Goal: Check status: Check status

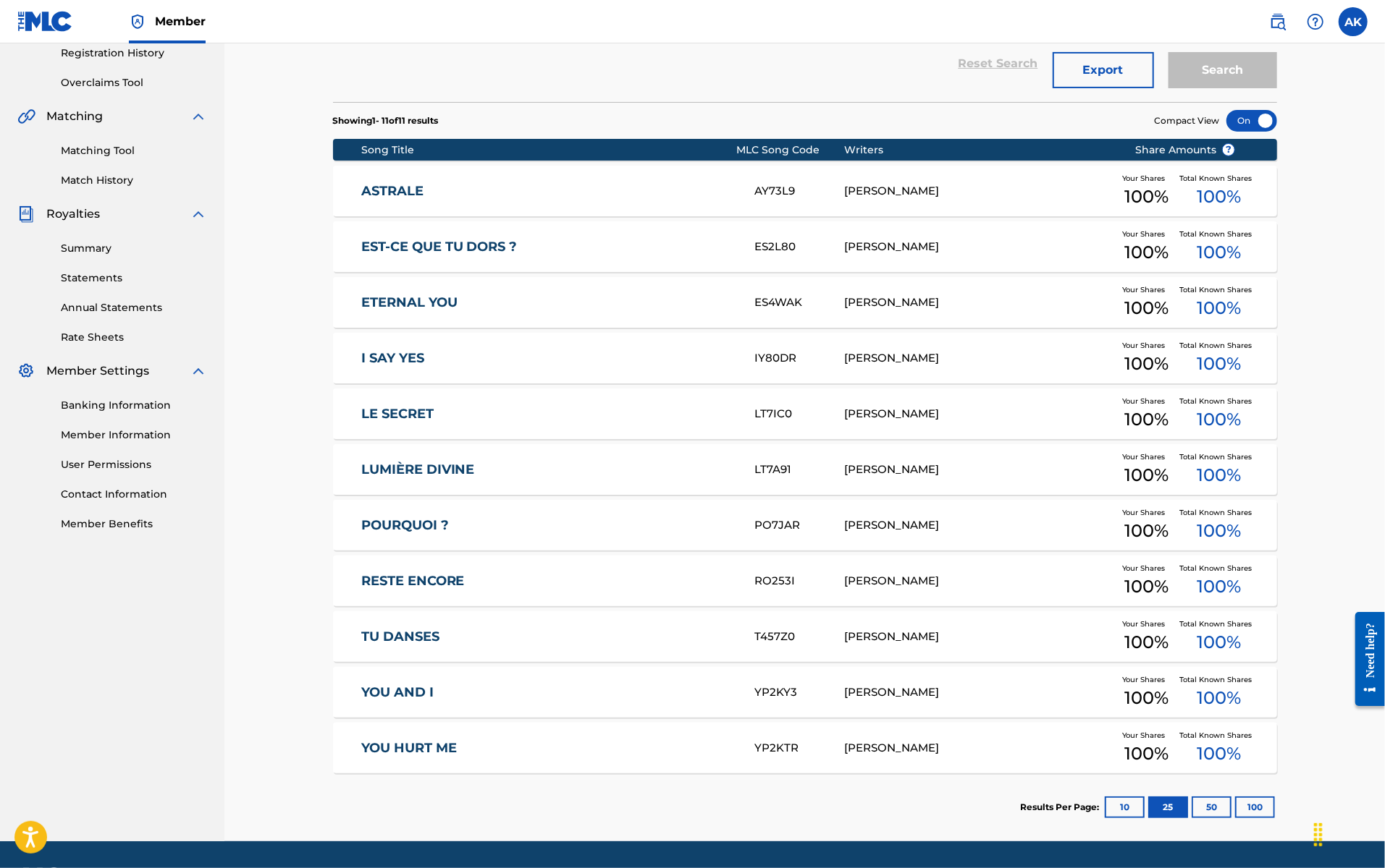
scroll to position [321, 0]
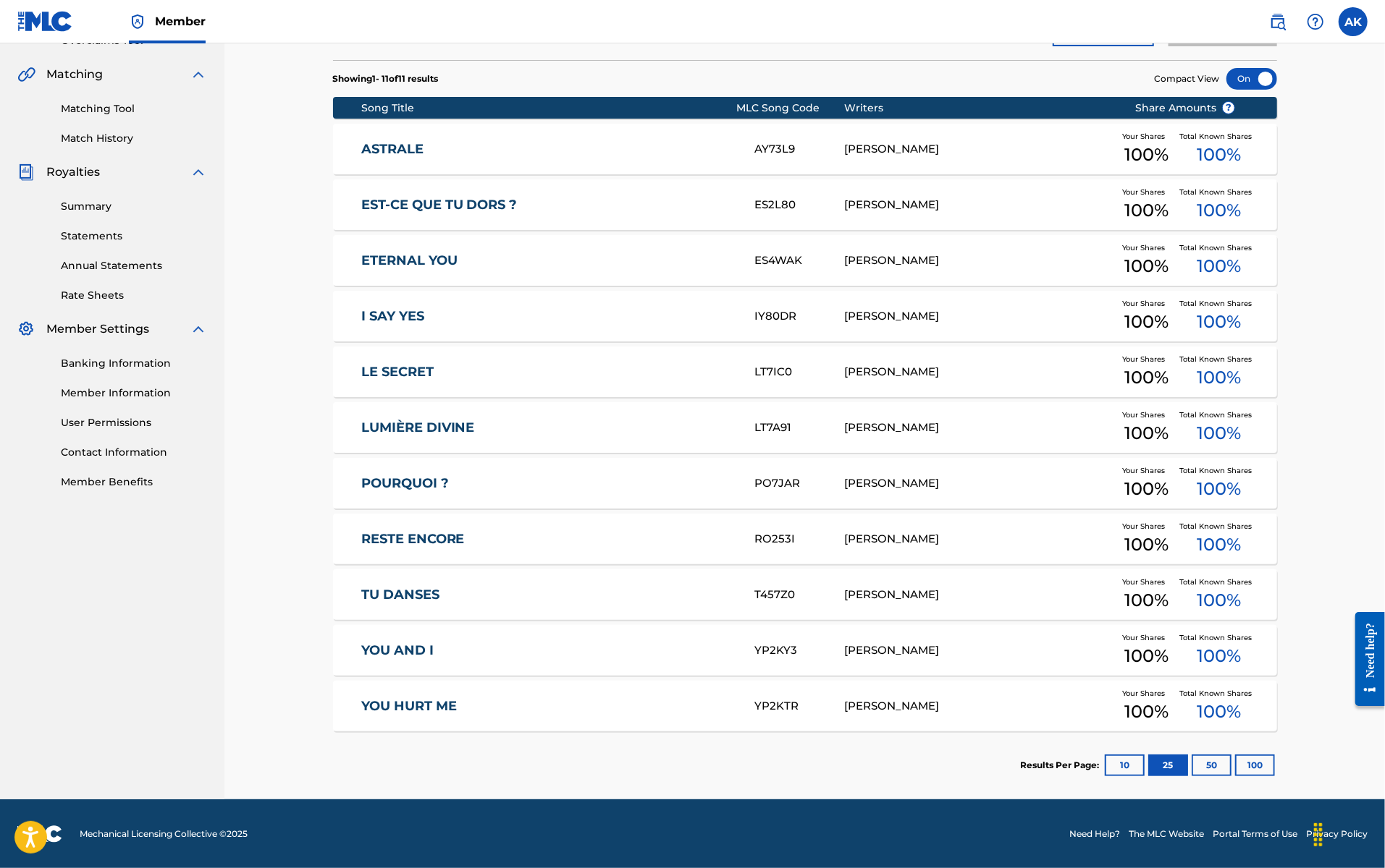
click at [1059, 630] on button "50" at bounding box center [1211, 765] width 40 height 22
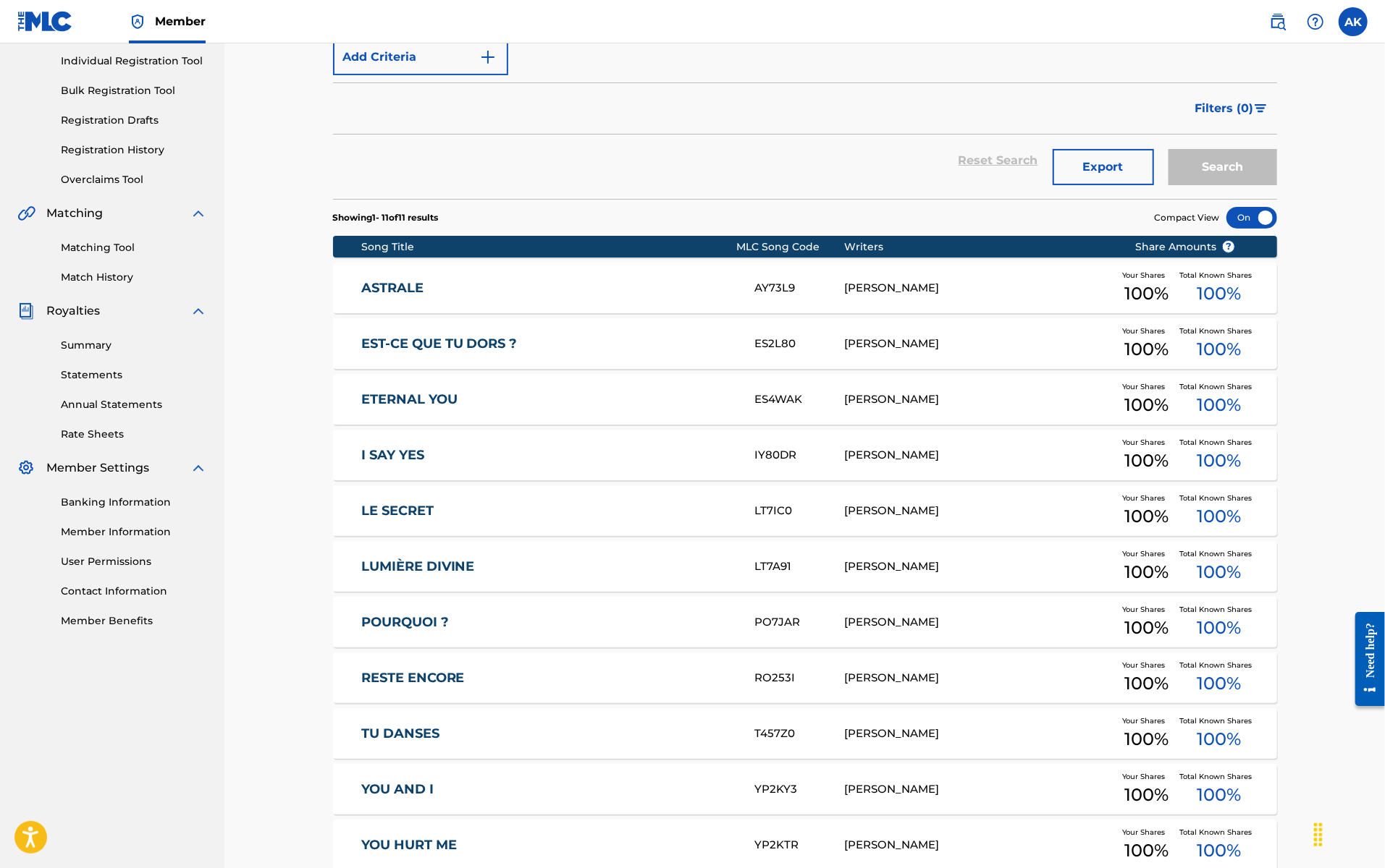
scroll to position [0, 0]
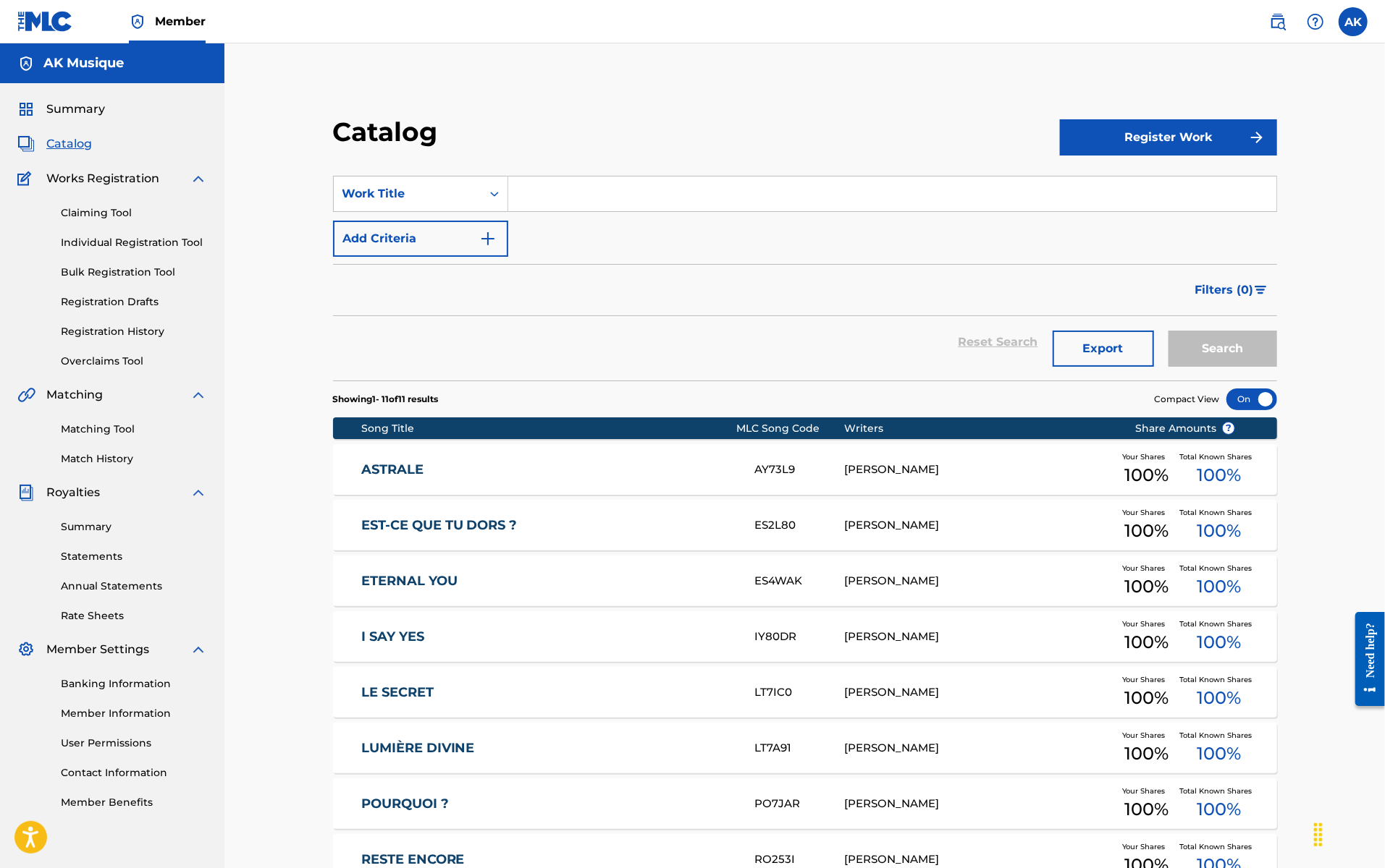
click at [98, 529] on link "Summary" at bounding box center [134, 527] width 146 height 15
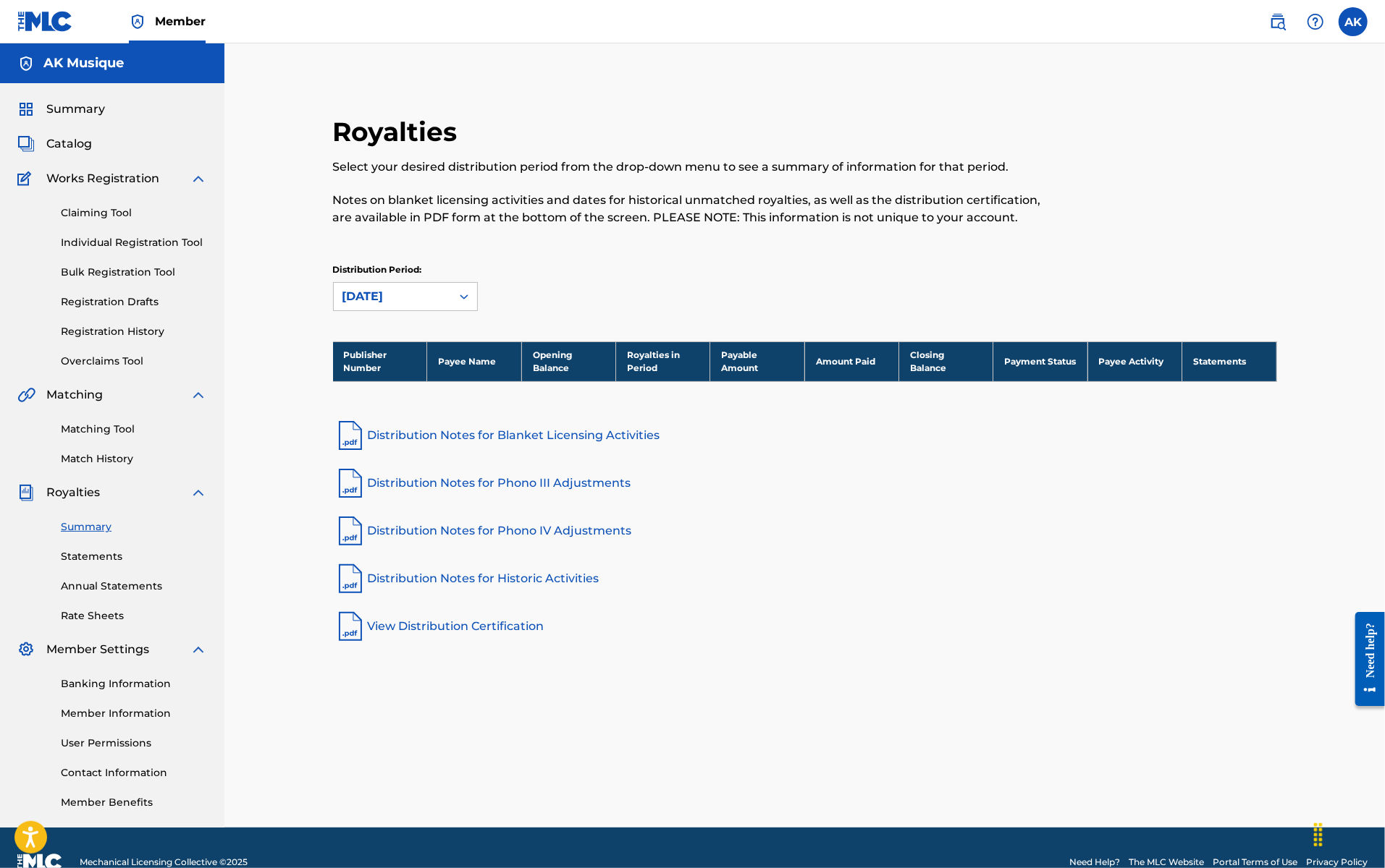
click at [119, 584] on link "Annual Statements" at bounding box center [134, 586] width 146 height 15
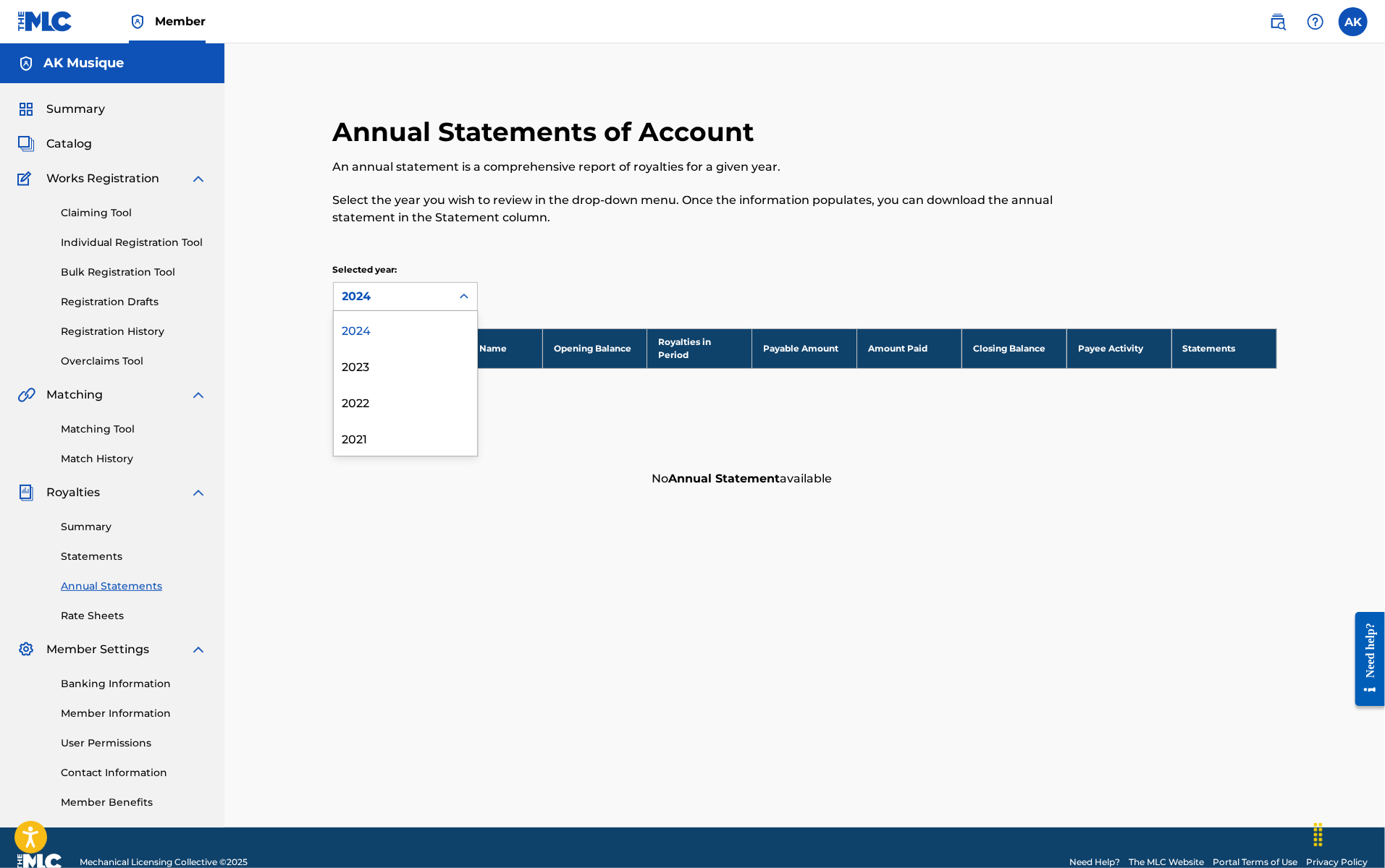
click at [396, 293] on div "2024" at bounding box center [392, 297] width 100 height 18
click at [393, 333] on div "2024" at bounding box center [405, 329] width 143 height 36
click at [85, 625] on div "Summary Catalog Works Registration Claiming Tool Individual Registration Tool B…" at bounding box center [112, 455] width 225 height 744
click at [88, 621] on link "Rate Sheets" at bounding box center [134, 615] width 146 height 15
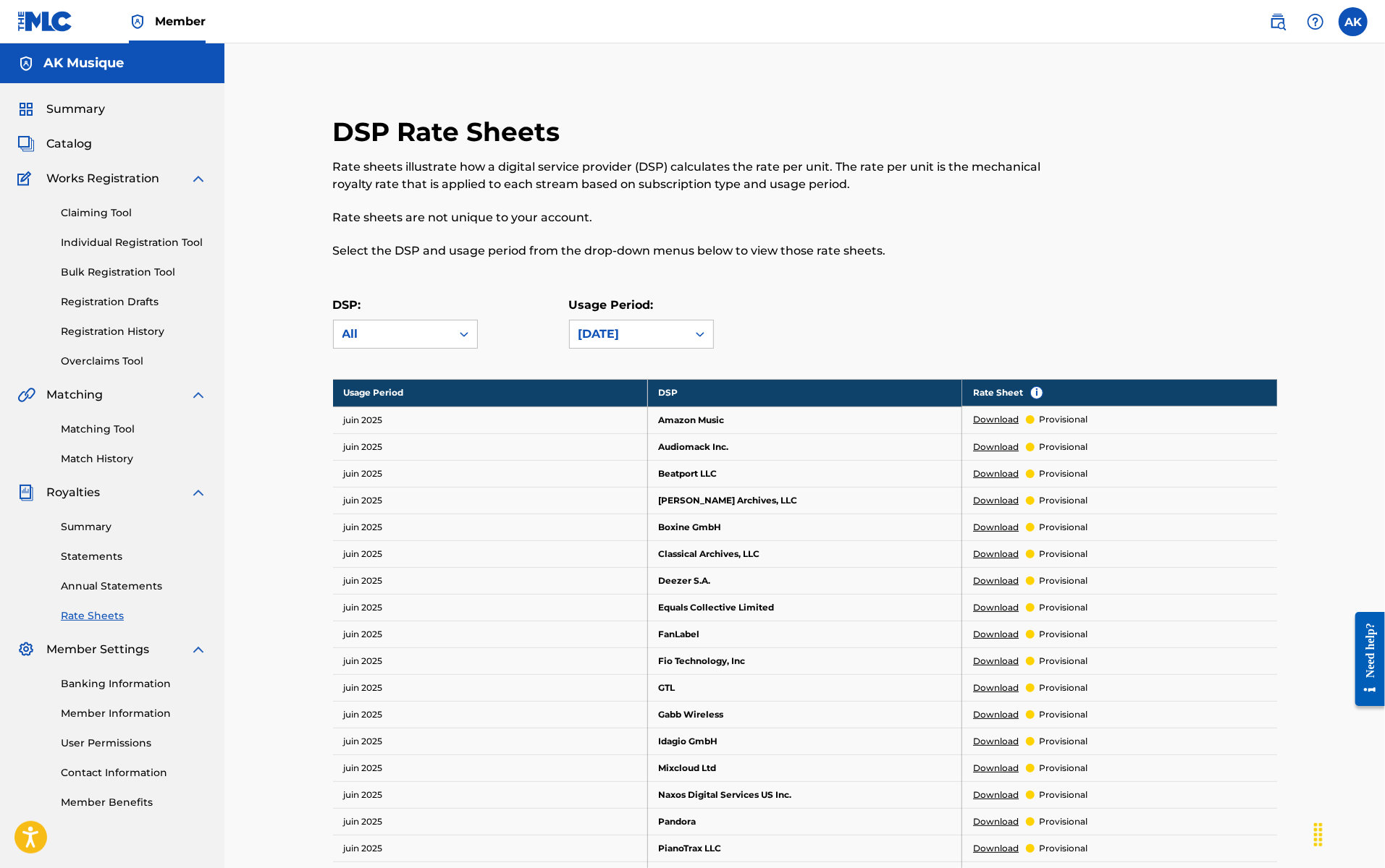
click at [81, 142] on span "Catalog" at bounding box center [69, 144] width 46 height 18
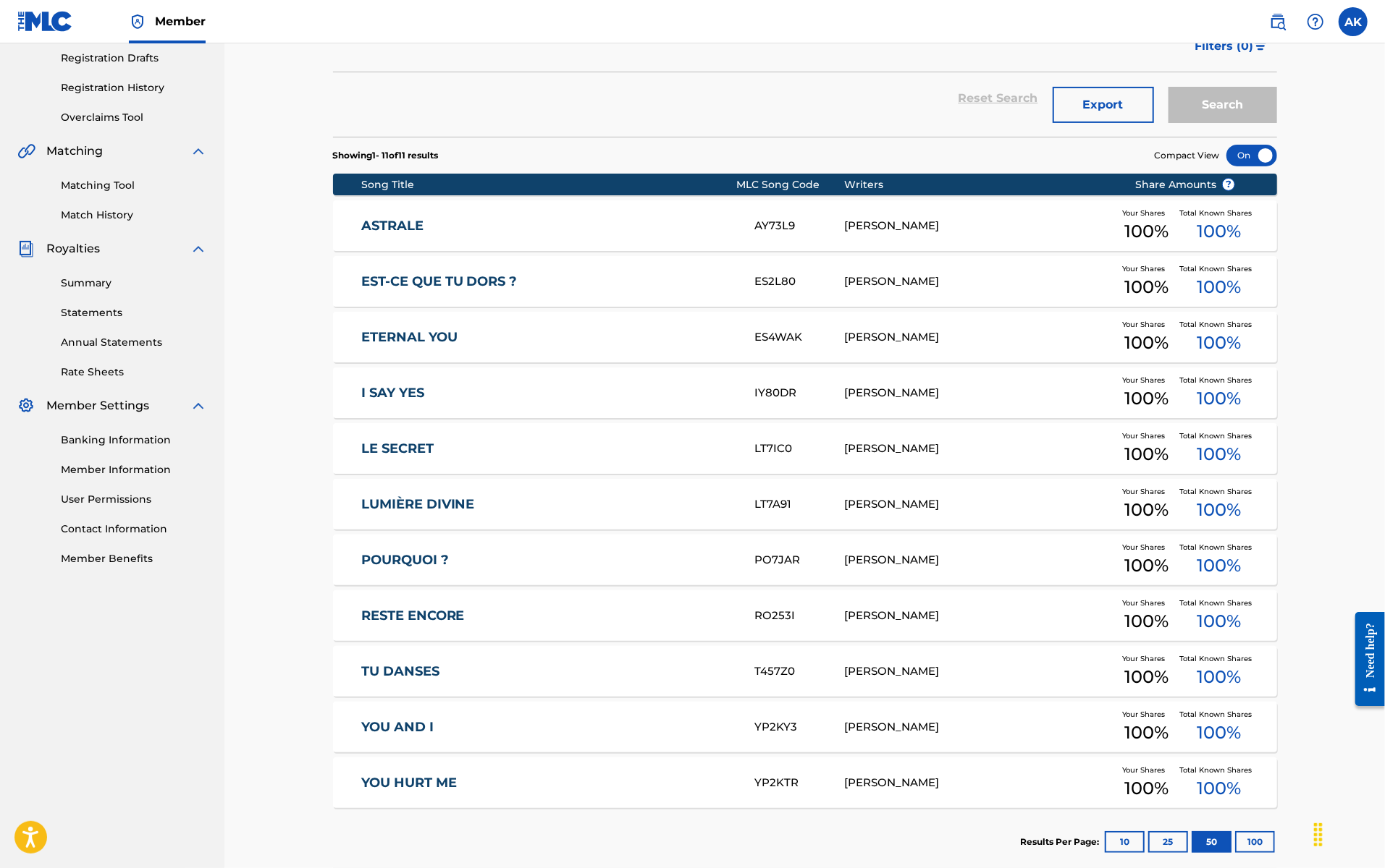
scroll to position [321, 0]
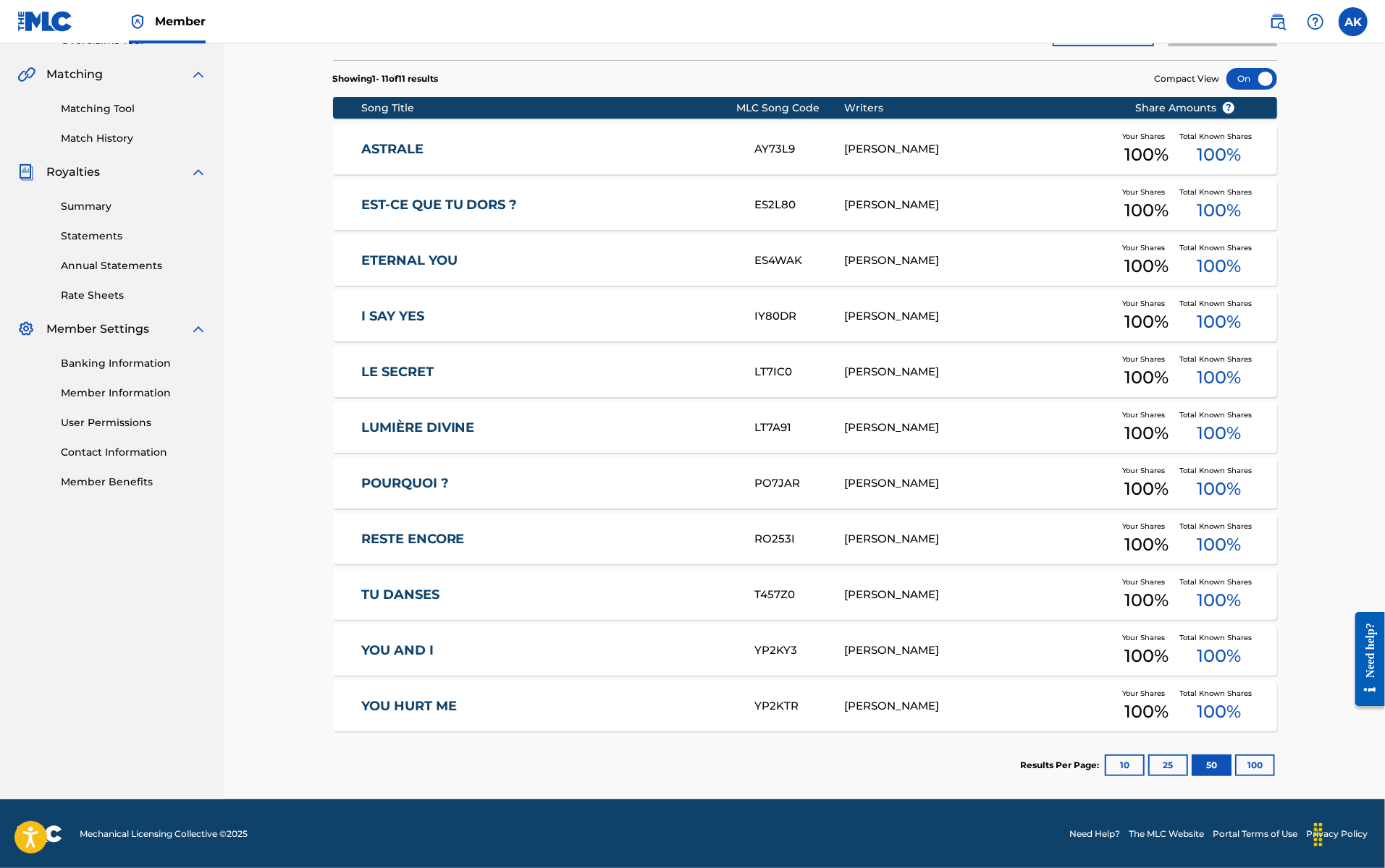
click at [1059, 630] on button "10" at bounding box center [1124, 765] width 40 height 22
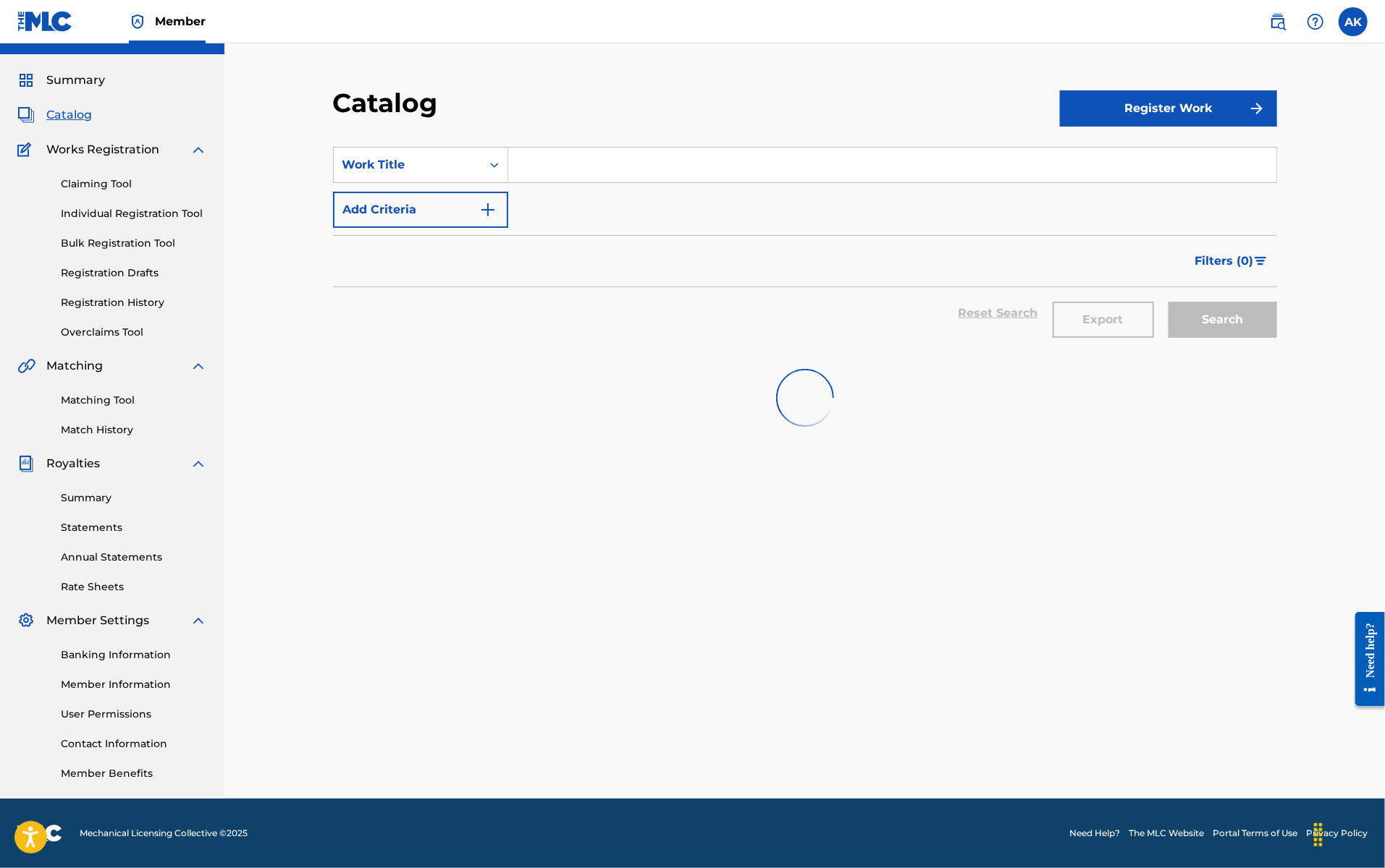
scroll to position [271, 0]
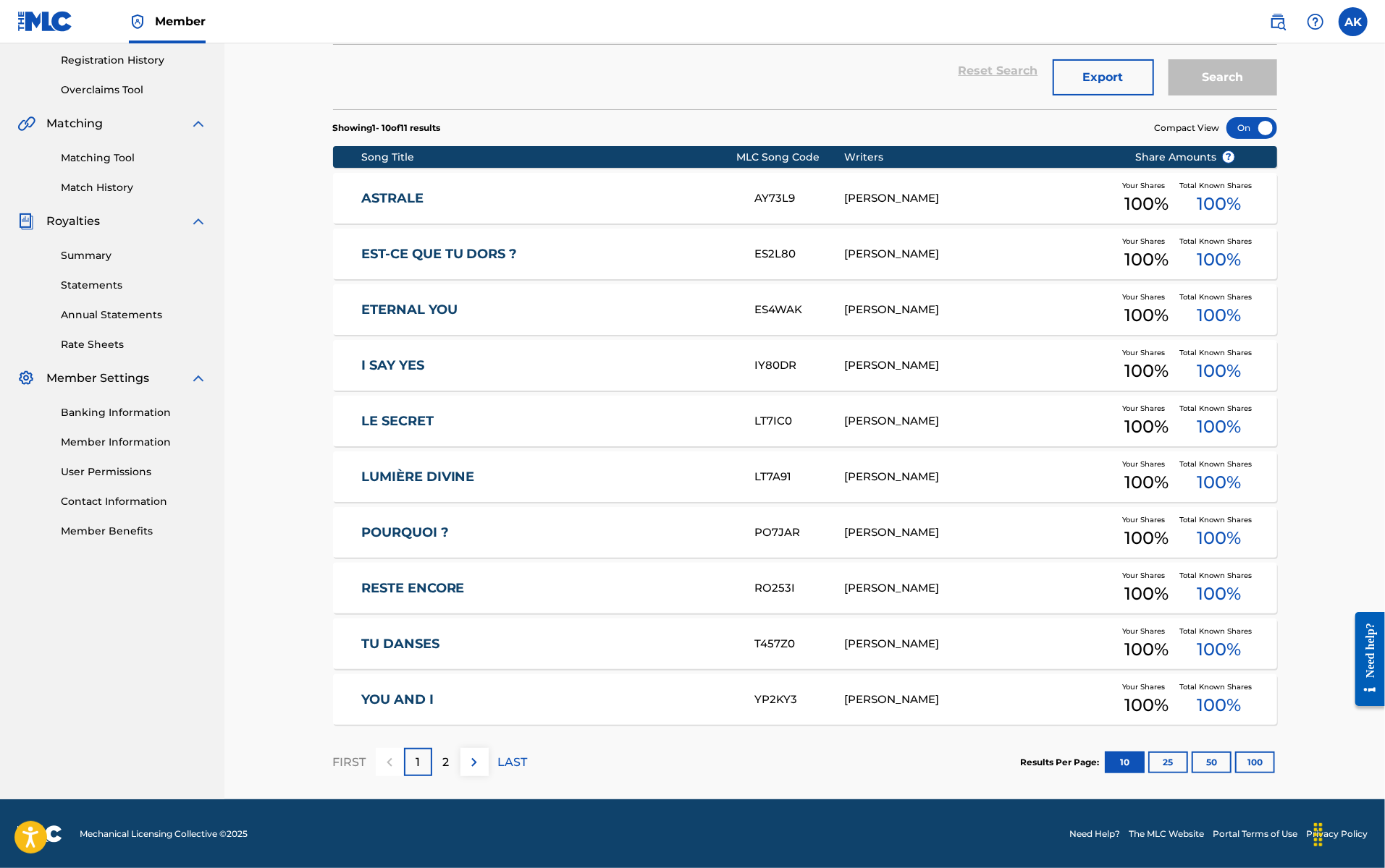
click at [441, 630] on div "2" at bounding box center [447, 762] width 28 height 28
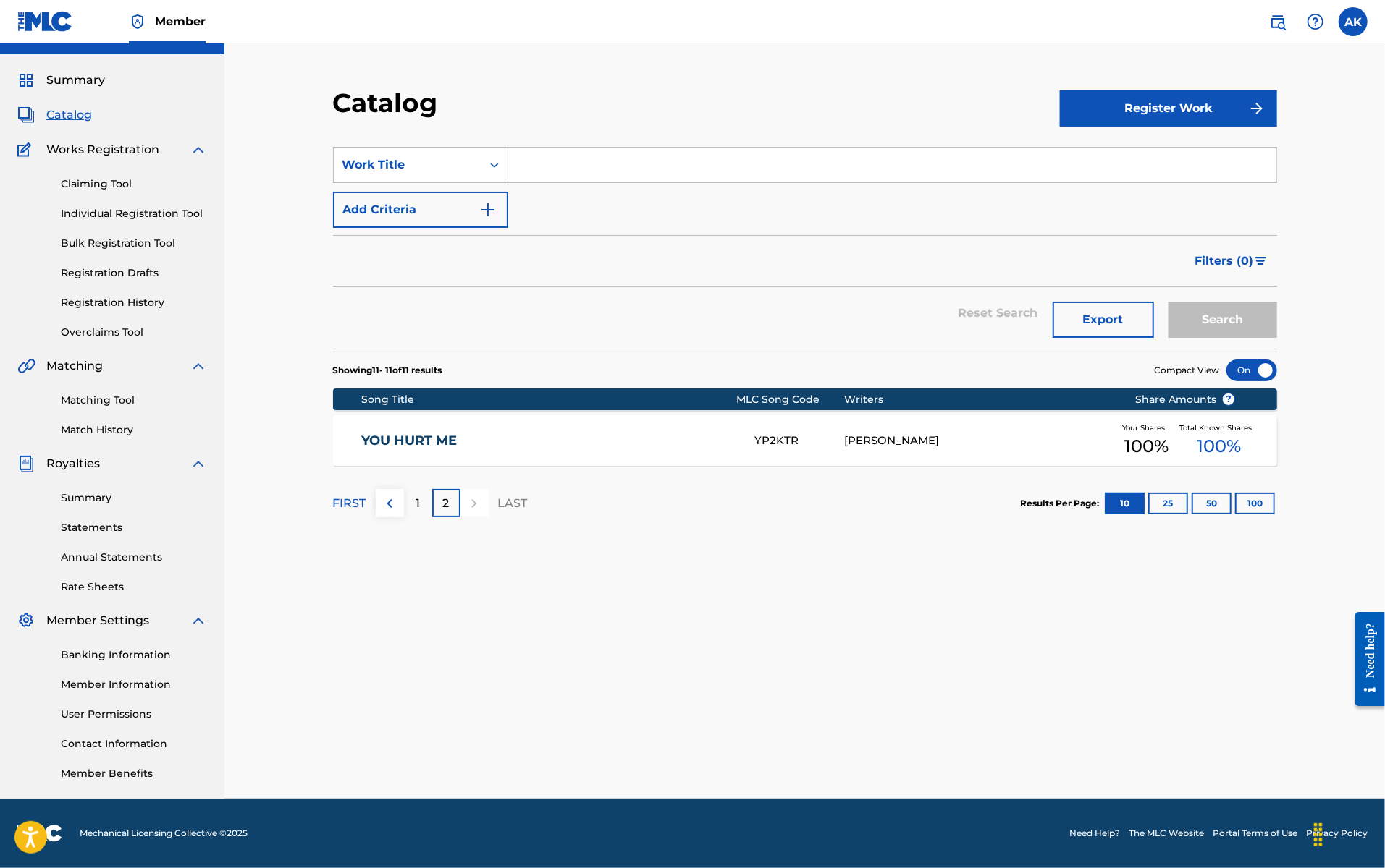
click at [120, 426] on link "Match History" at bounding box center [134, 430] width 146 height 15
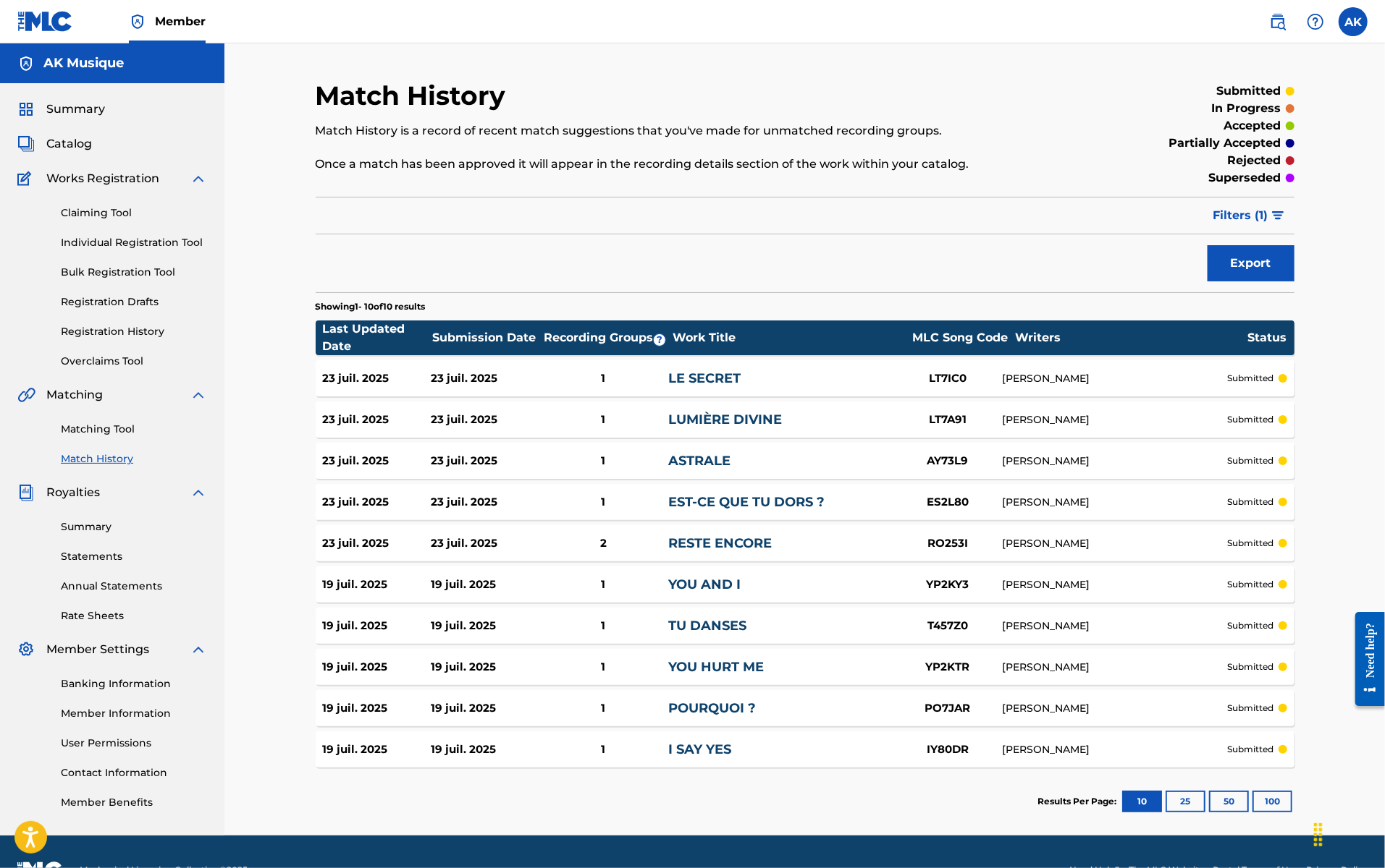
scroll to position [36, 0]
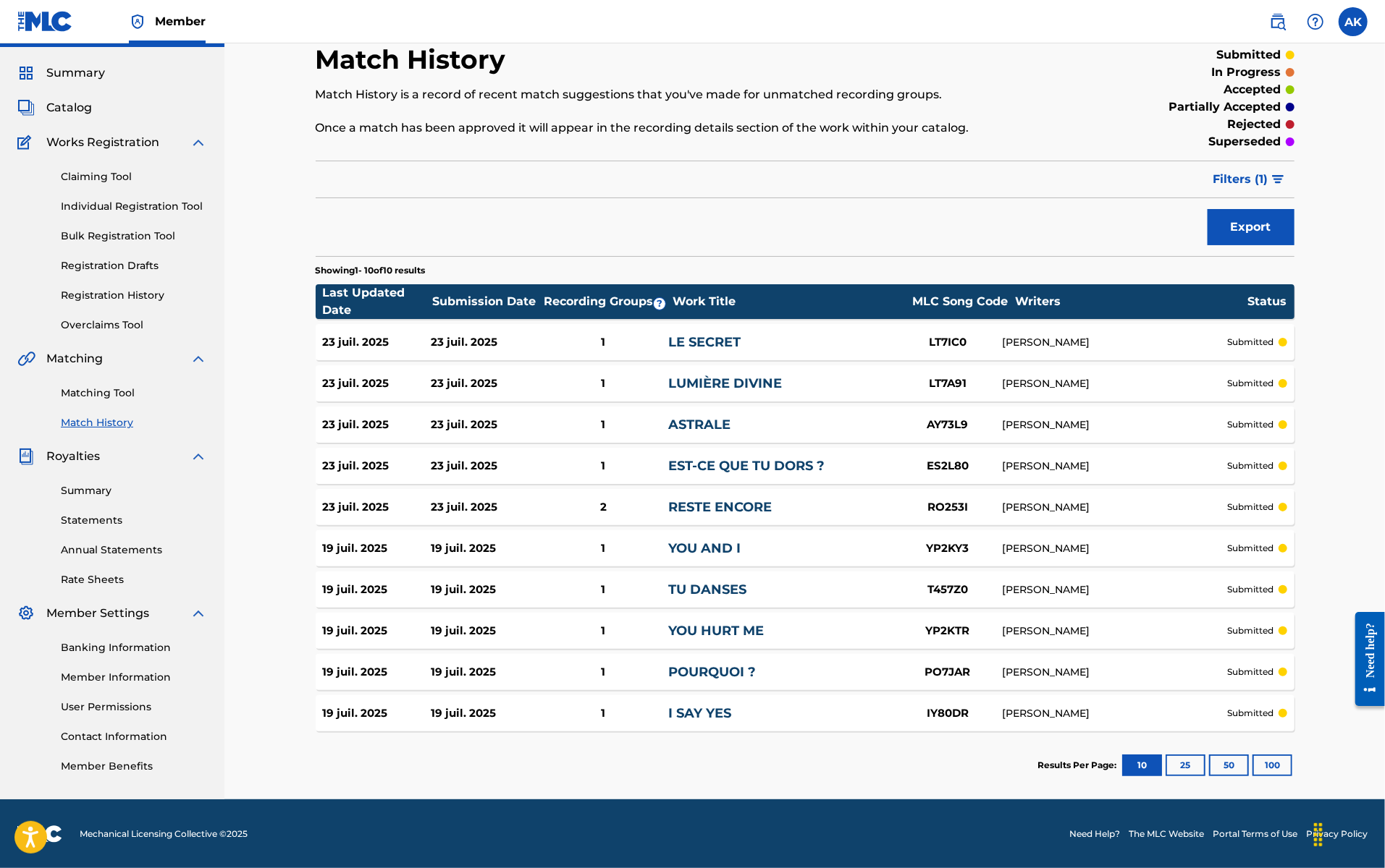
click at [1059, 630] on button "25" at bounding box center [1185, 765] width 40 height 22
click at [1059, 630] on button "10" at bounding box center [1142, 765] width 40 height 22
click at [736, 376] on link "LUMIÈRE DIVINE" at bounding box center [725, 384] width 114 height 16
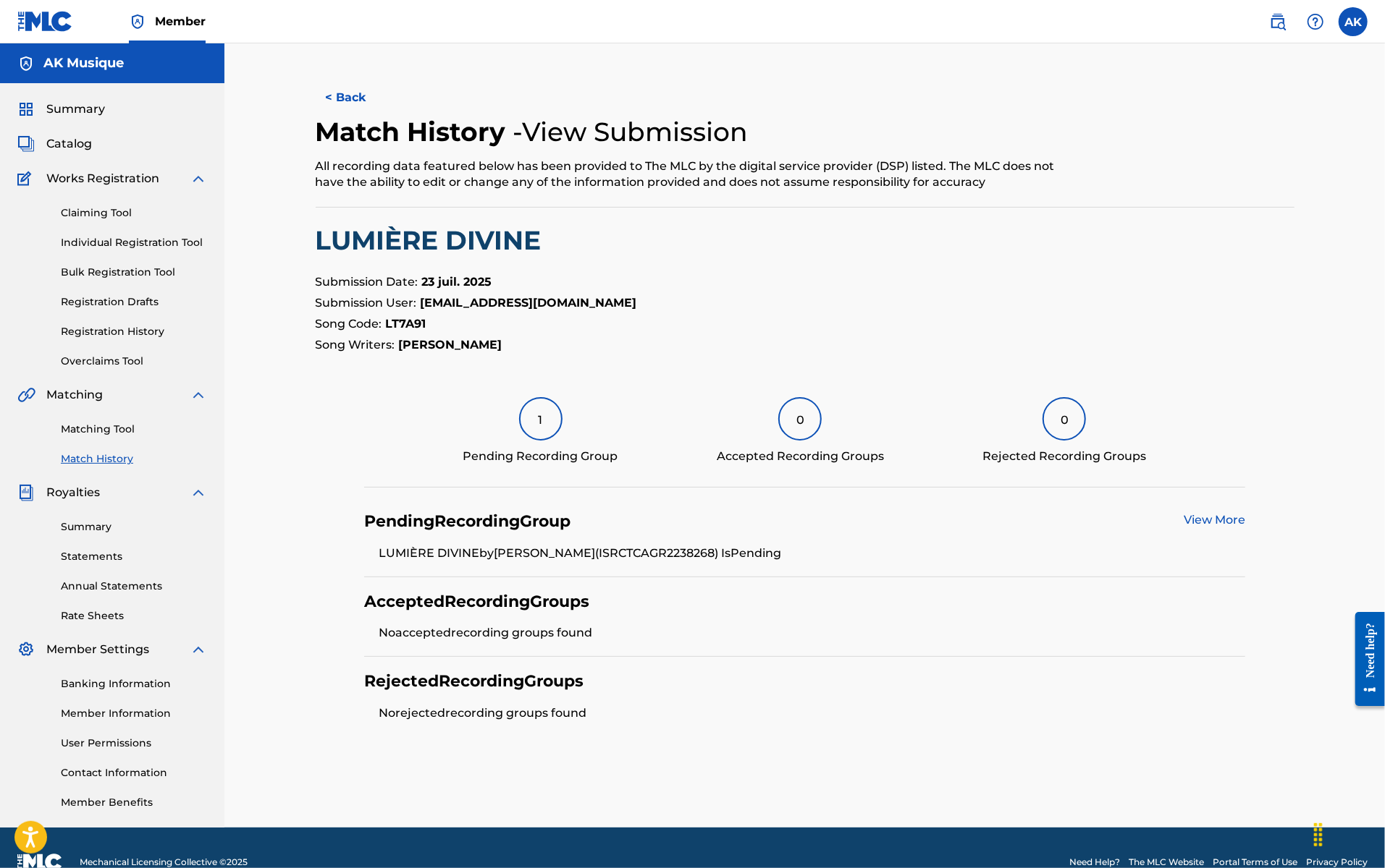
click at [537, 424] on div "1" at bounding box center [540, 418] width 43 height 43
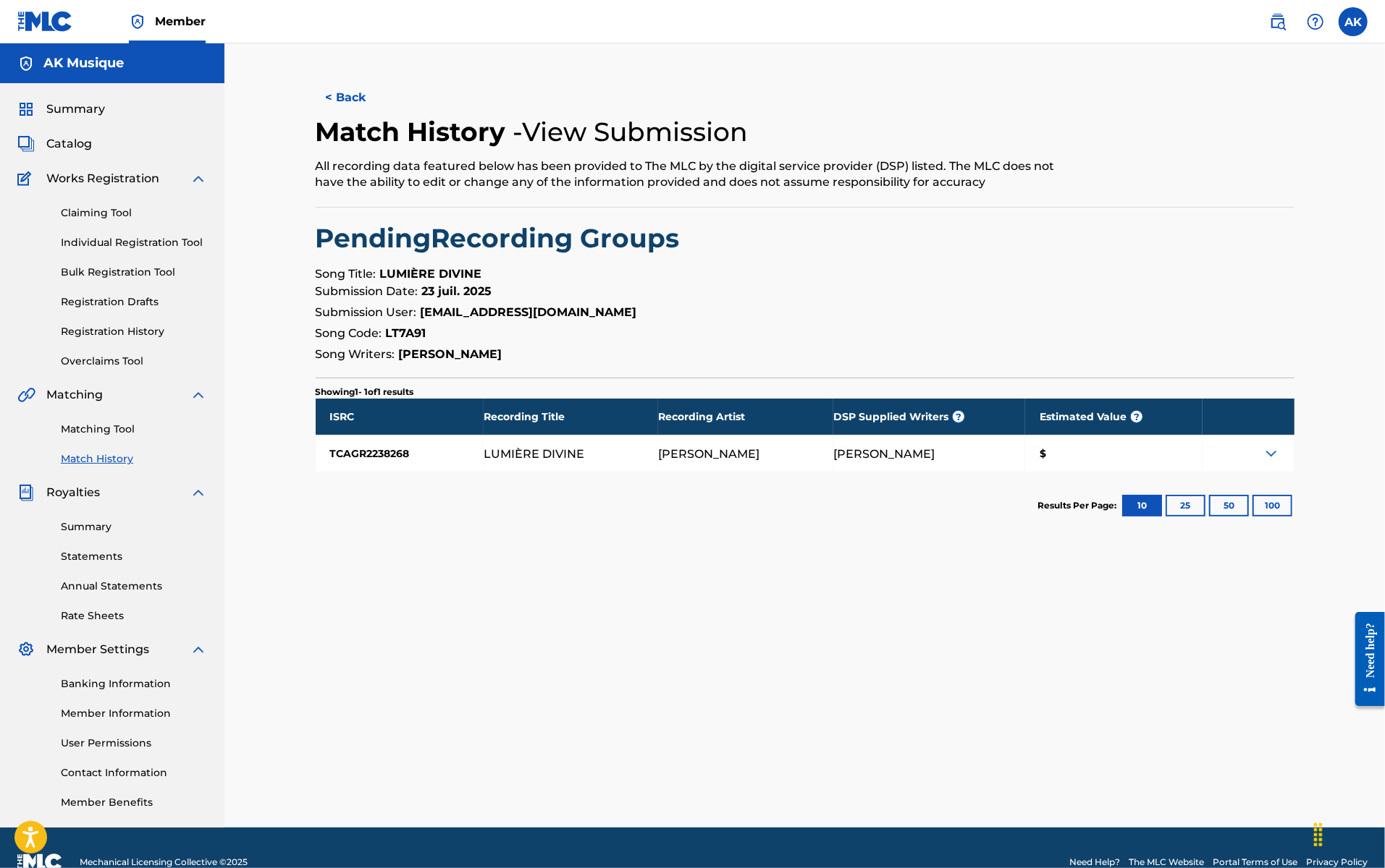
click at [1059, 451] on img at bounding box center [1272, 453] width 18 height 18
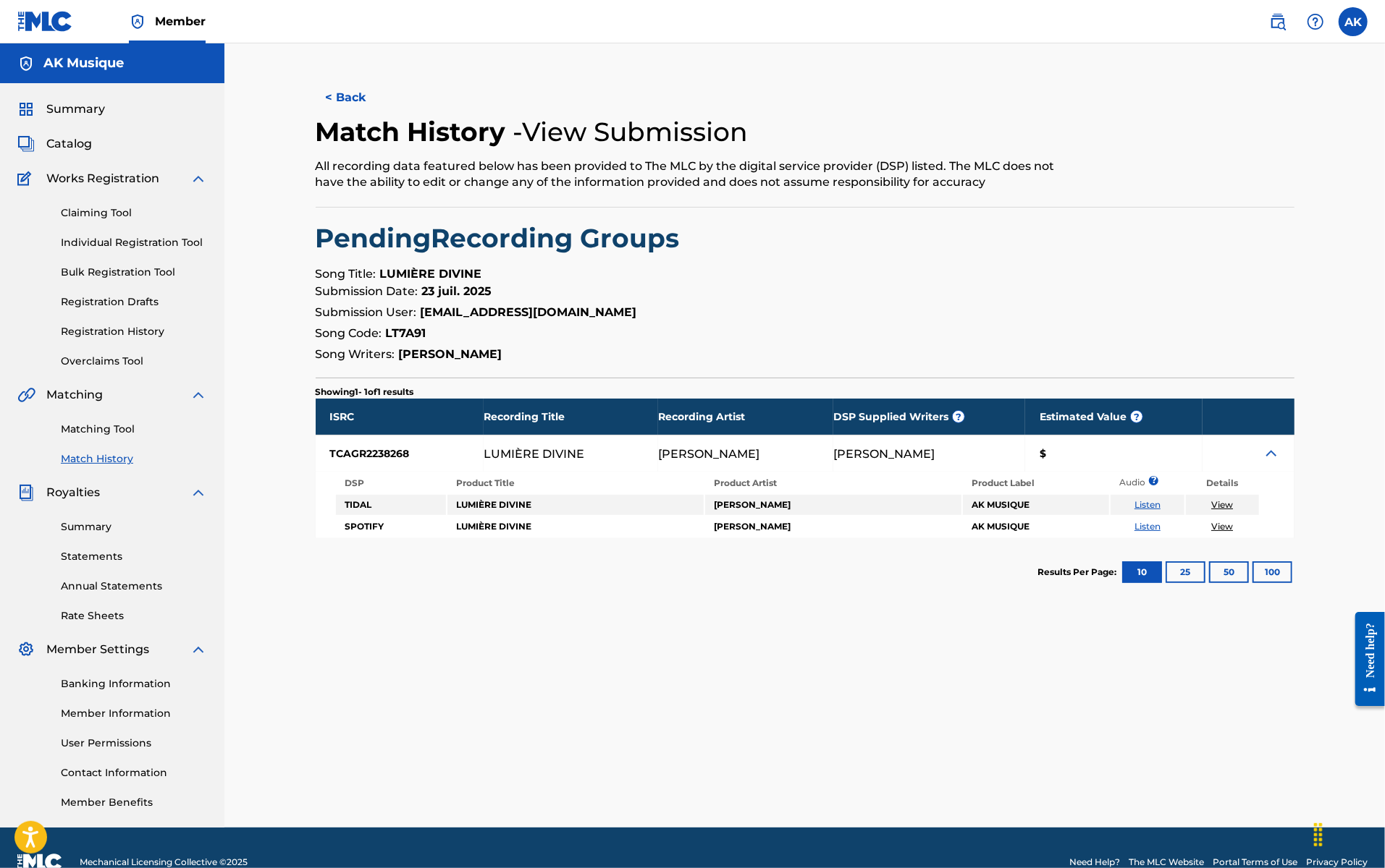
click at [1059, 451] on img at bounding box center [1272, 453] width 18 height 18
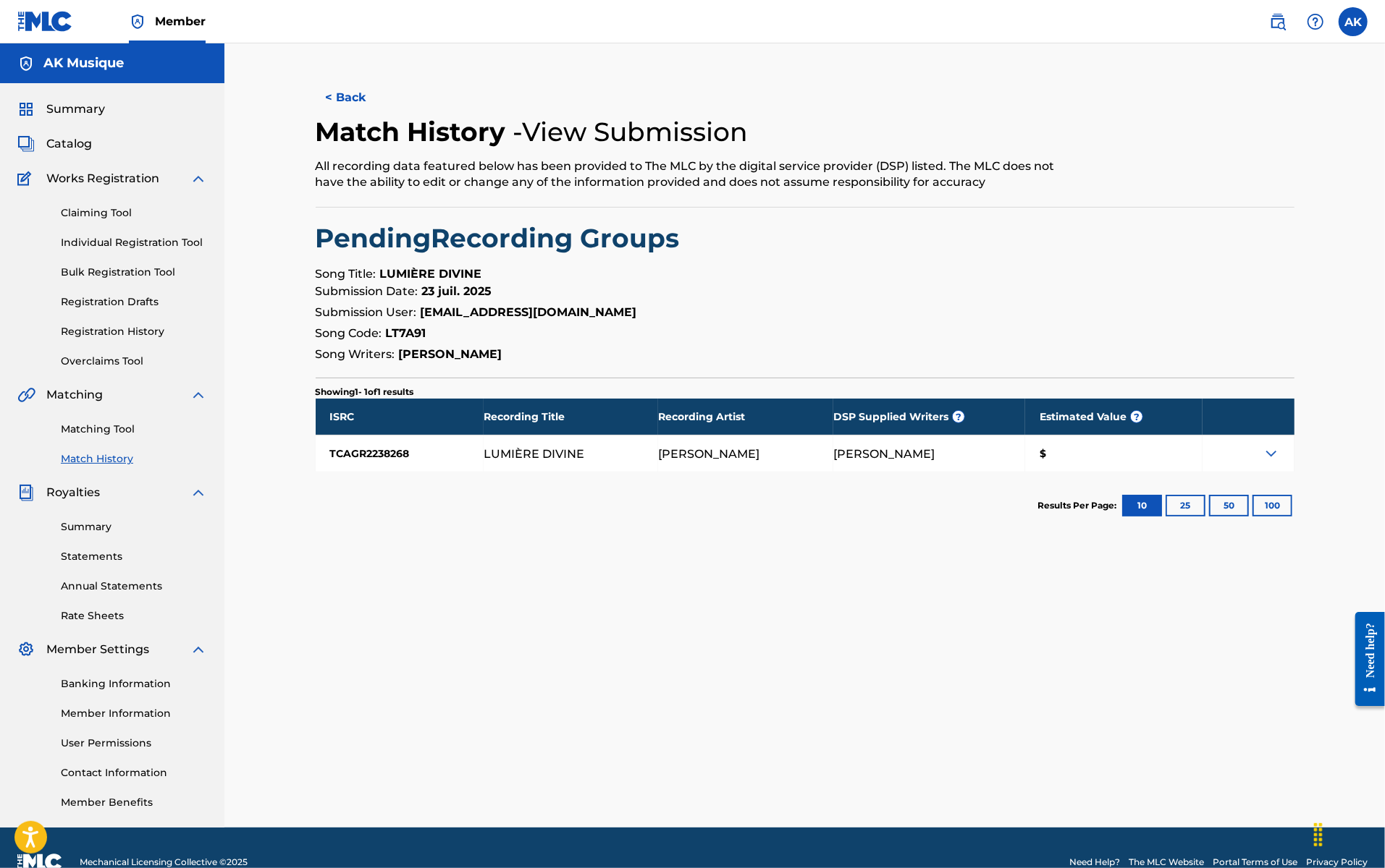
click at [361, 94] on button "< Back" at bounding box center [359, 97] width 87 height 36
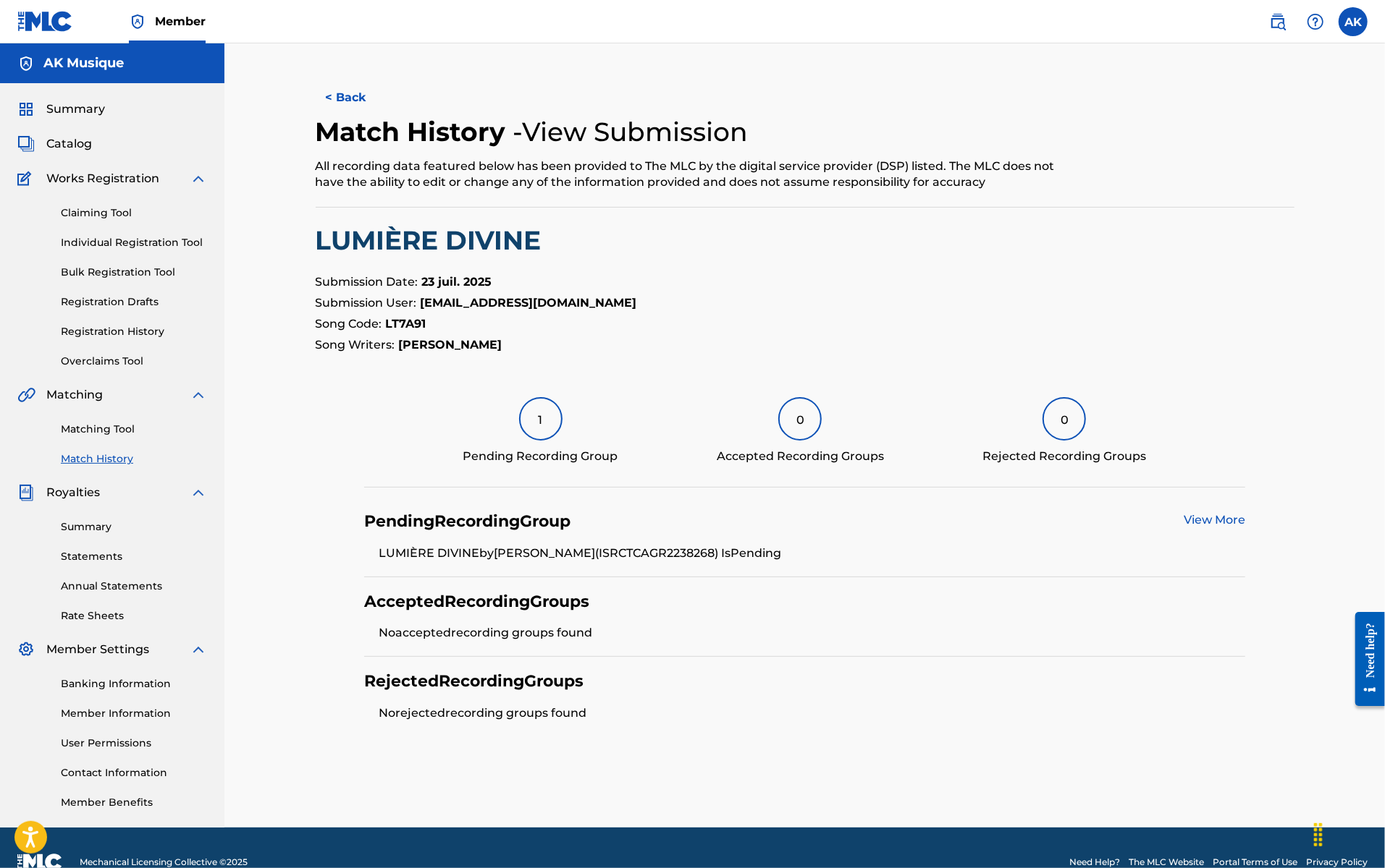
click at [341, 90] on button "< Back" at bounding box center [359, 97] width 87 height 36
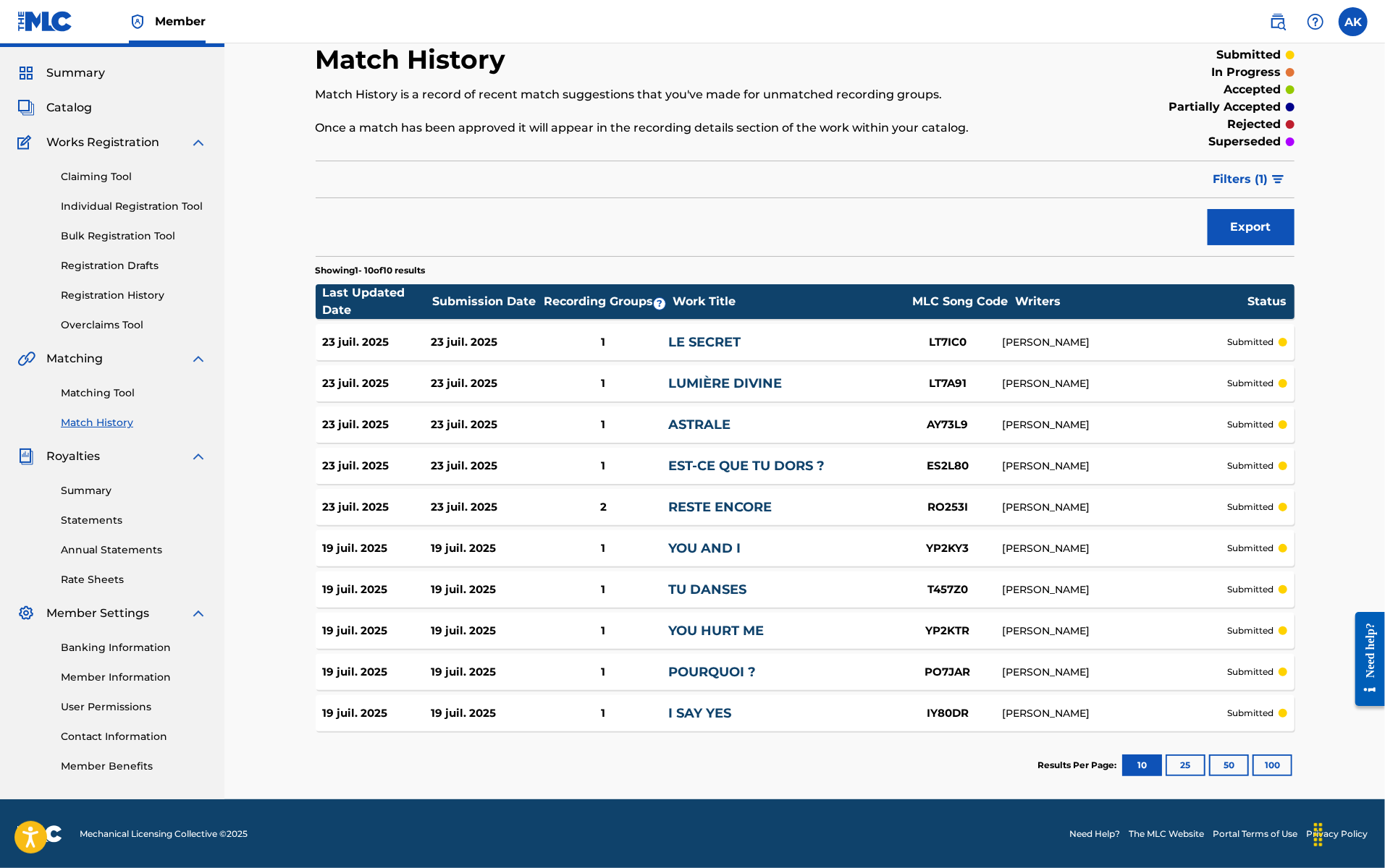
click at [707, 425] on link "ASTRALE" at bounding box center [700, 424] width 62 height 16
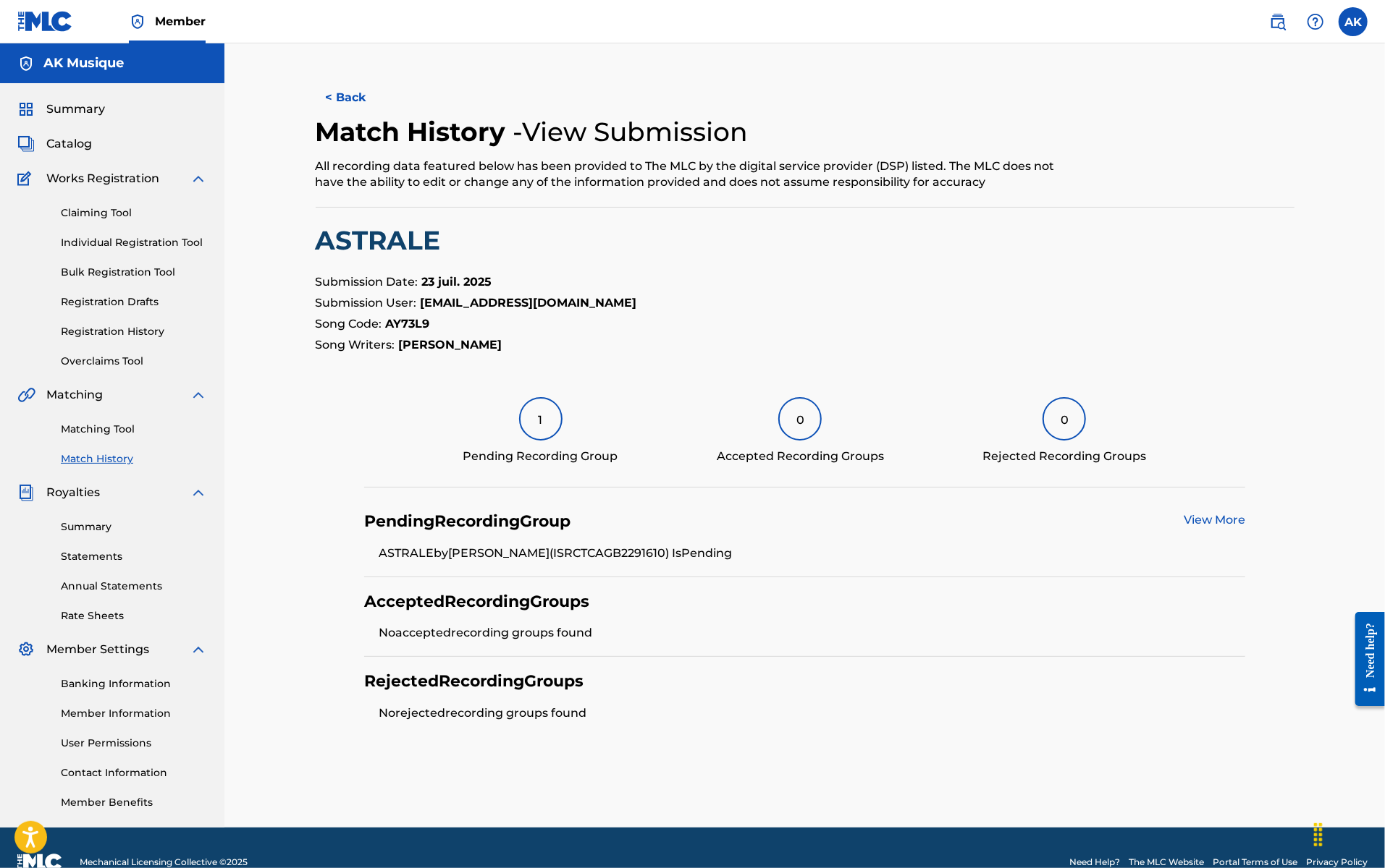
scroll to position [29, 0]
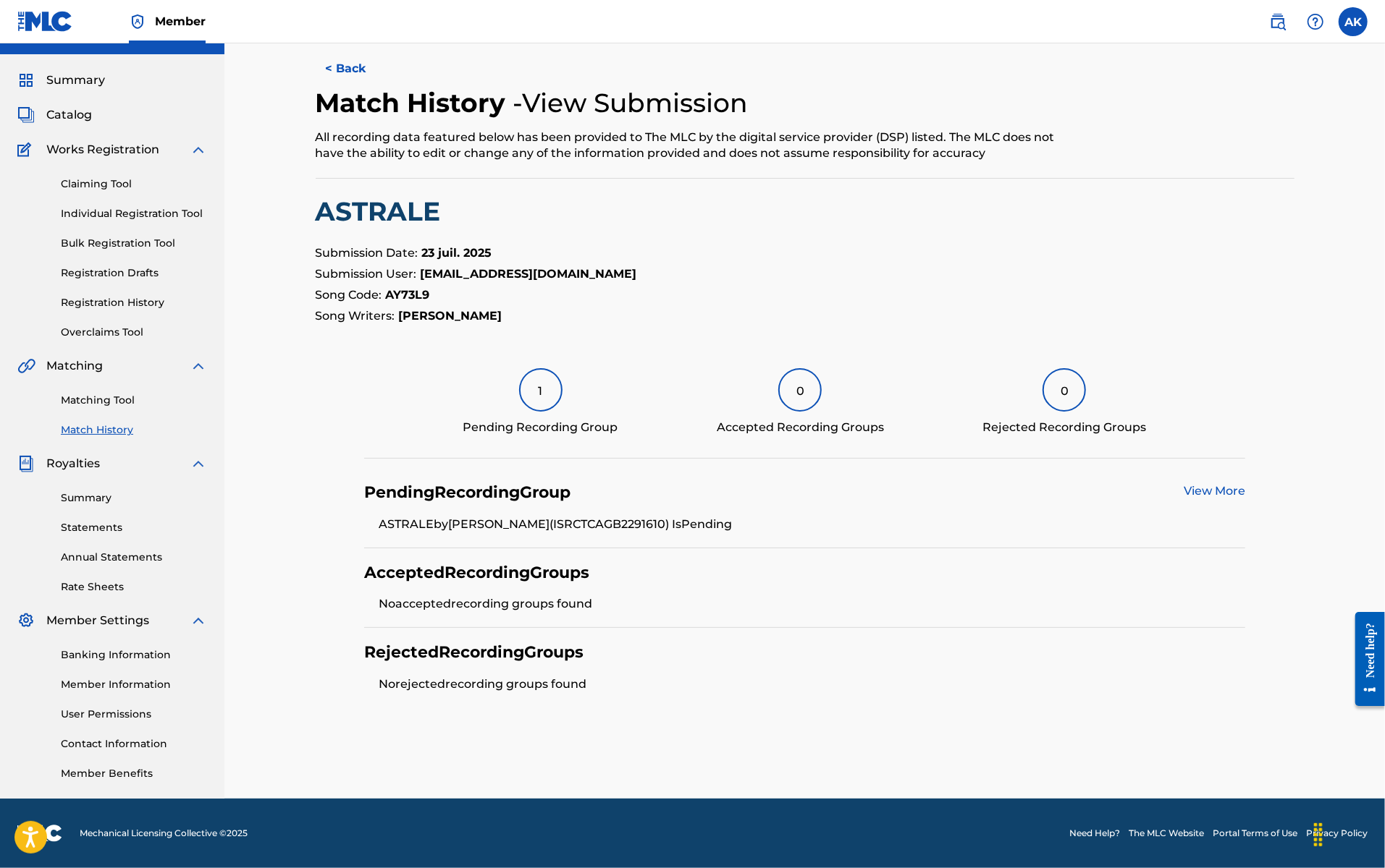
click at [552, 392] on div "1" at bounding box center [540, 390] width 43 height 43
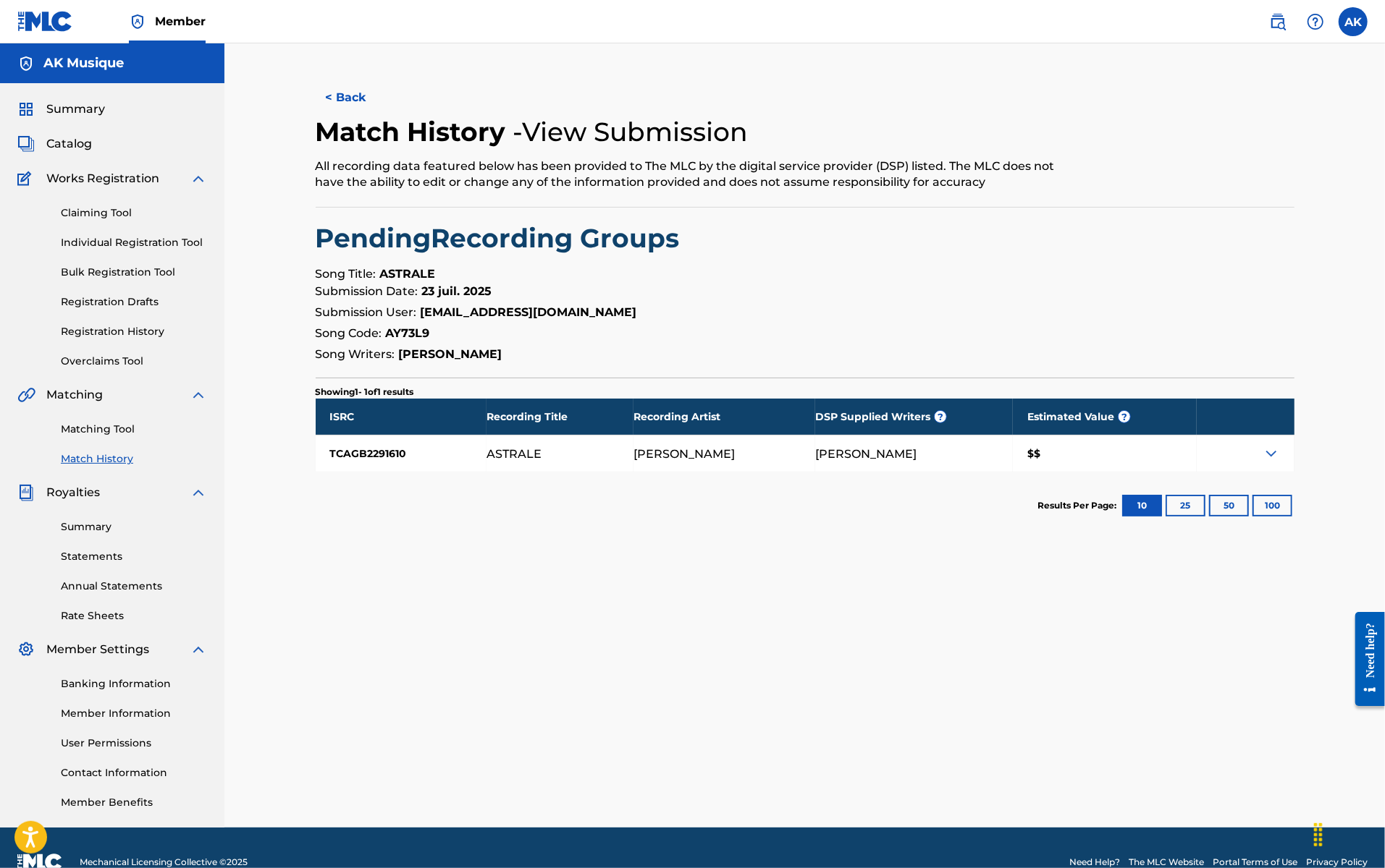
click at [1059, 454] on img at bounding box center [1272, 453] width 18 height 18
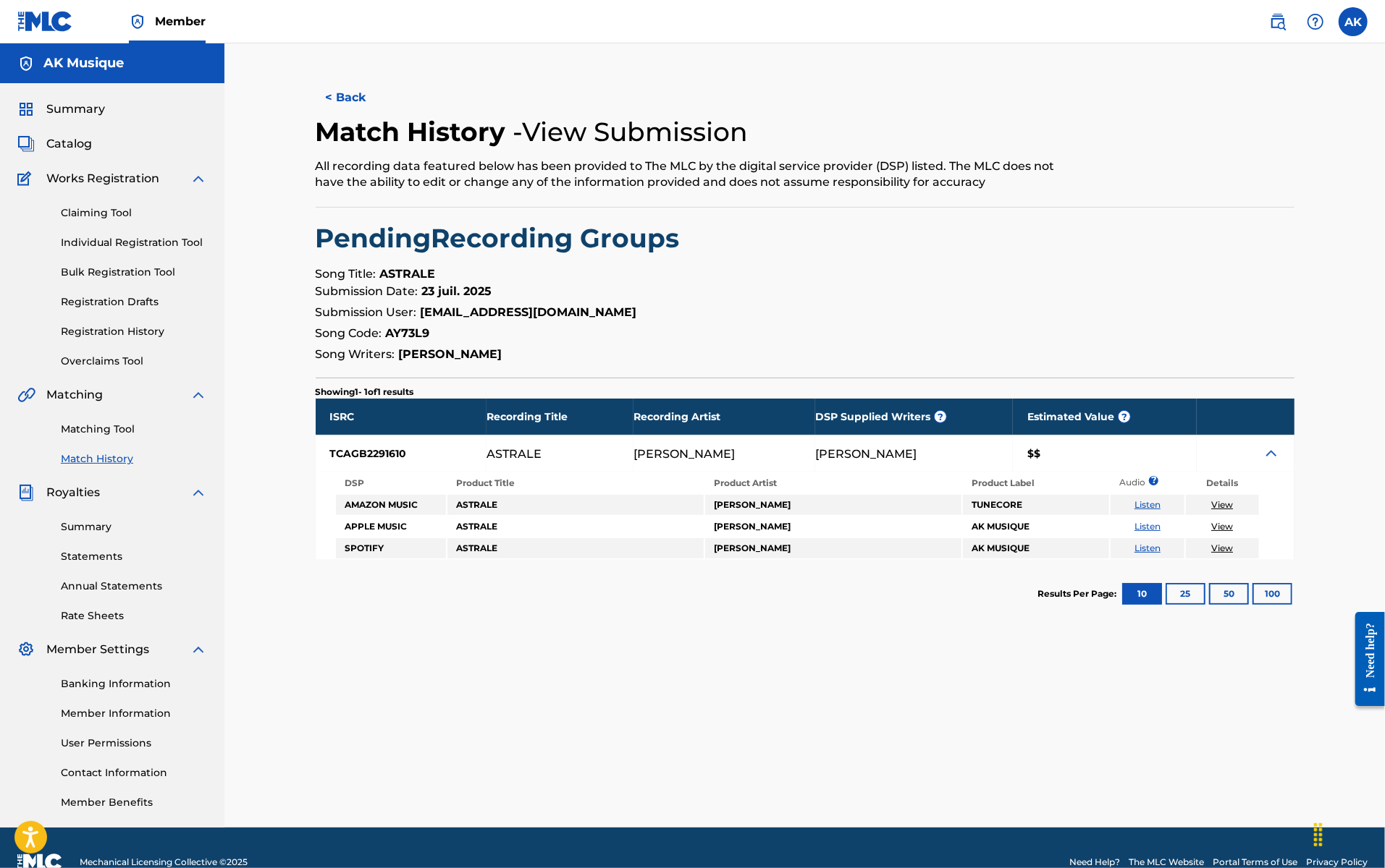
click at [1059, 505] on link "View" at bounding box center [1221, 505] width 22 height 11
click at [356, 88] on button "< Back" at bounding box center [359, 97] width 87 height 36
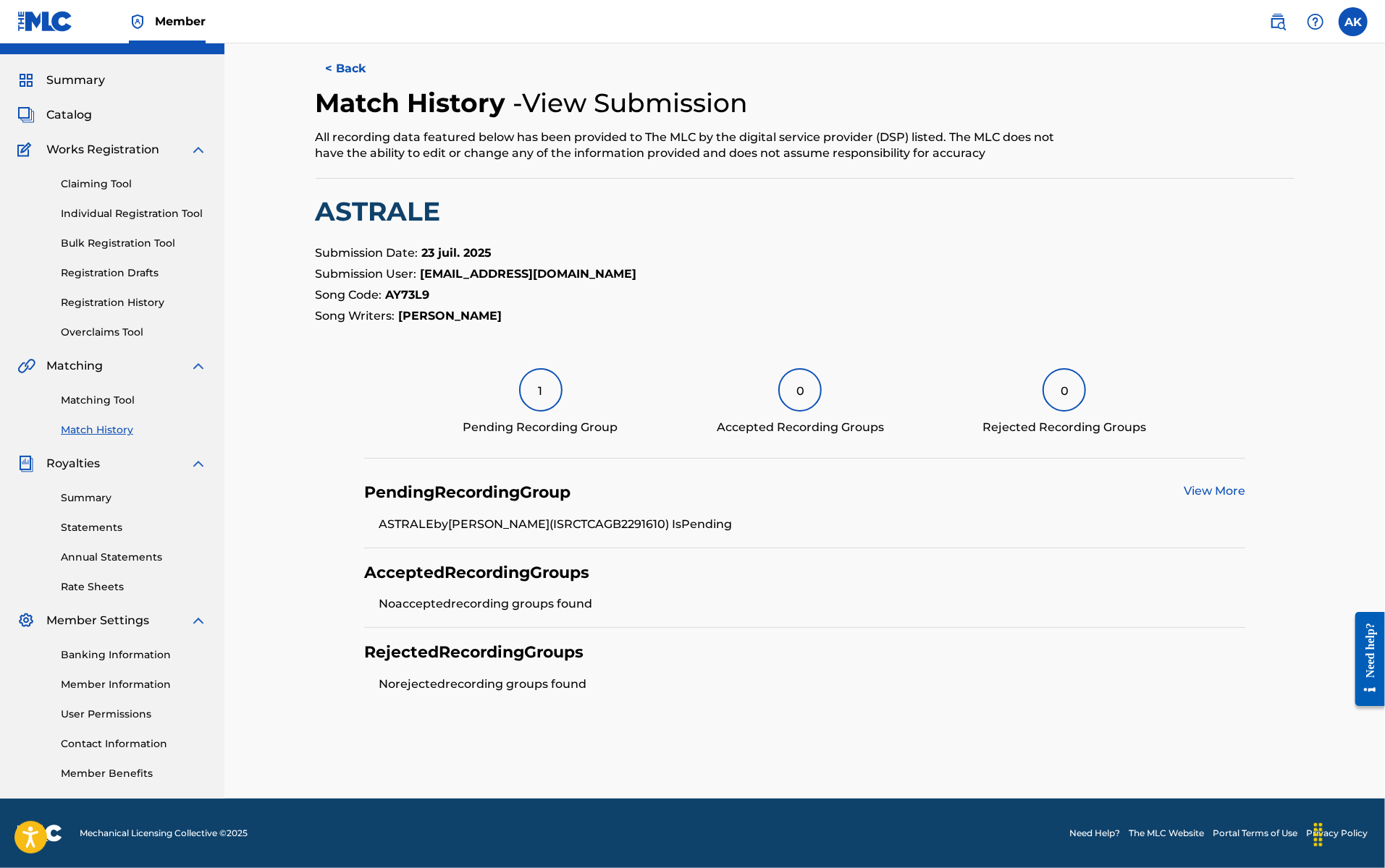
click at [349, 65] on button "< Back" at bounding box center [359, 68] width 87 height 36
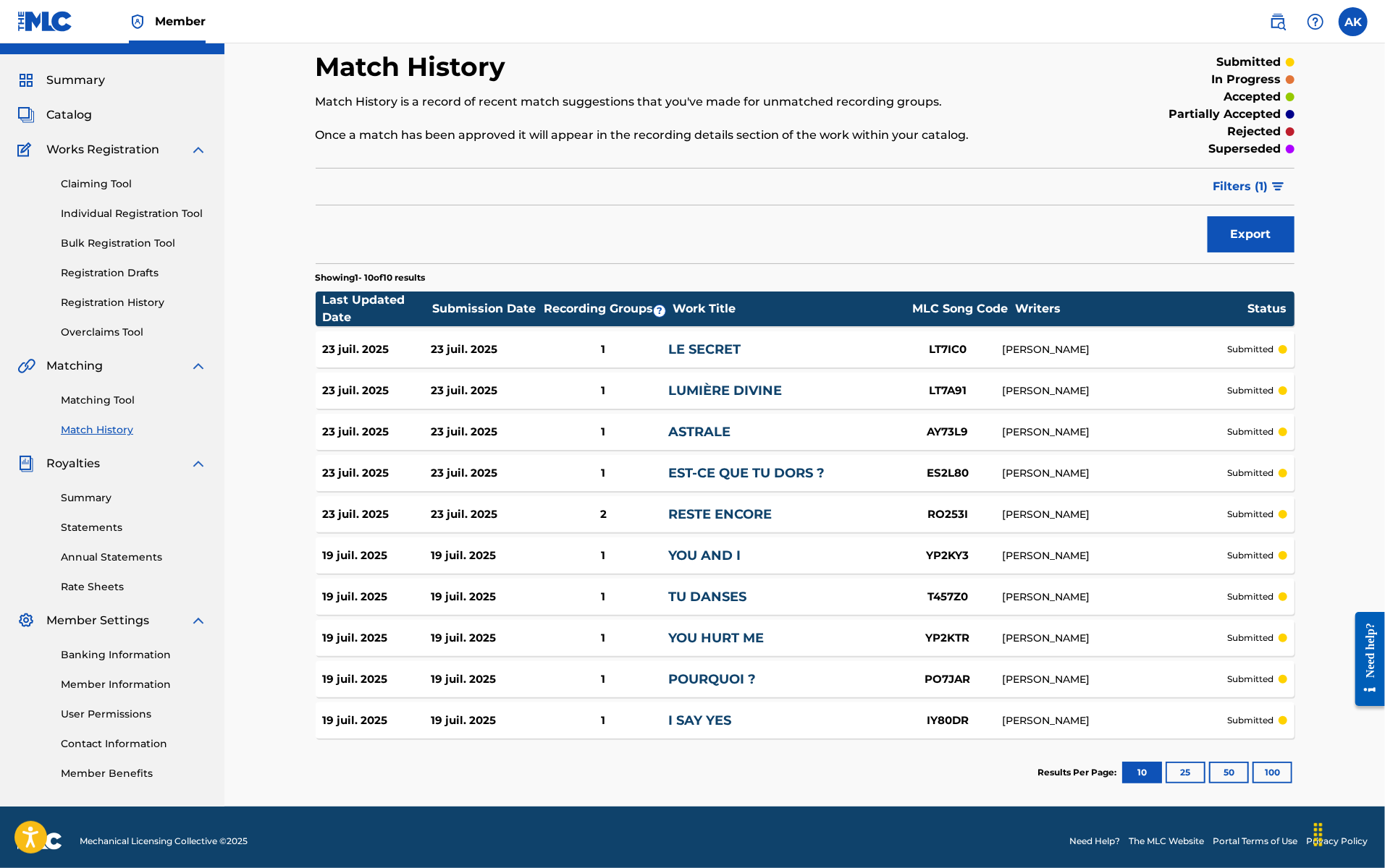
scroll to position [36, 0]
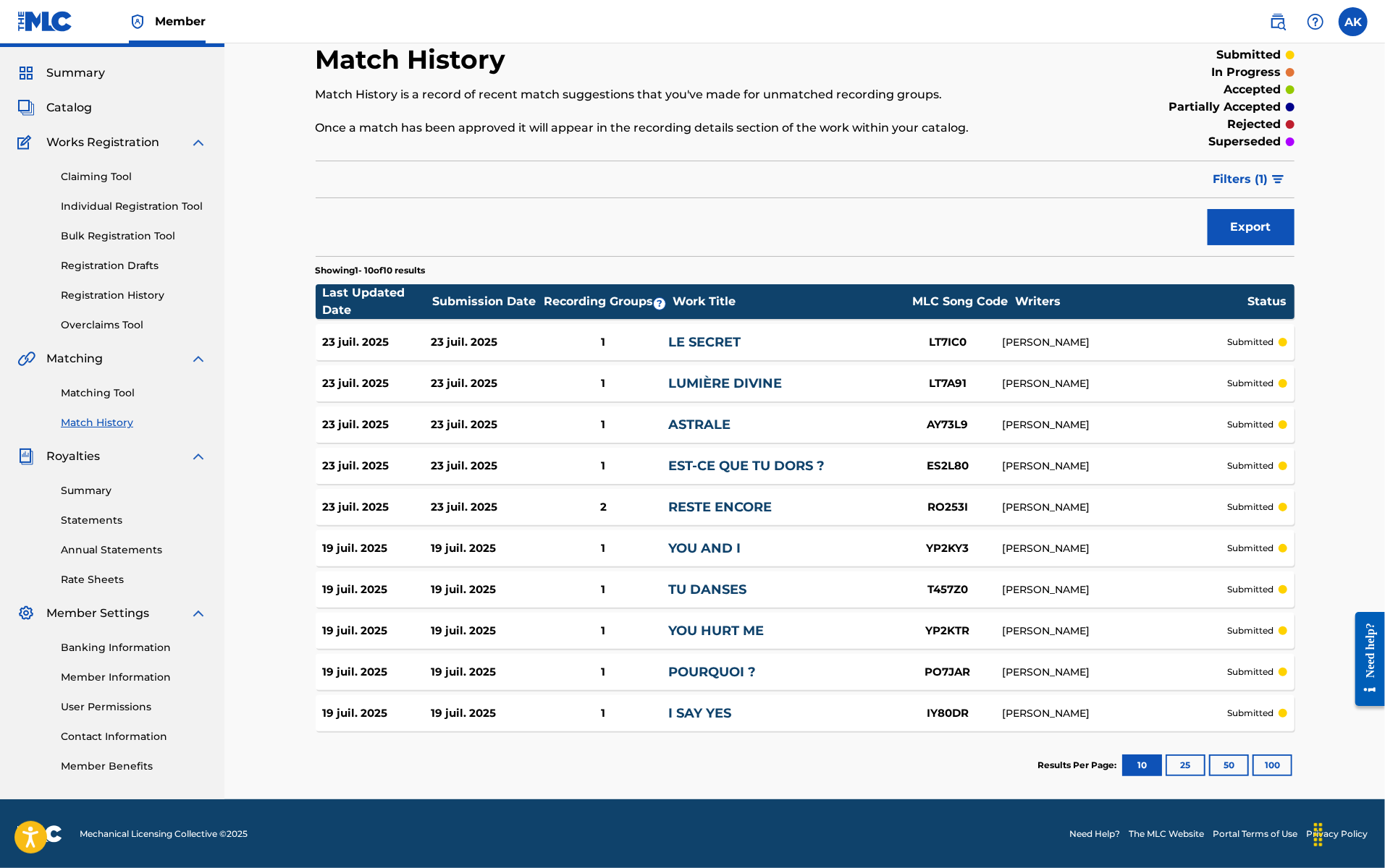
click at [760, 379] on link "LUMIÈRE DIVINE" at bounding box center [725, 384] width 114 height 16
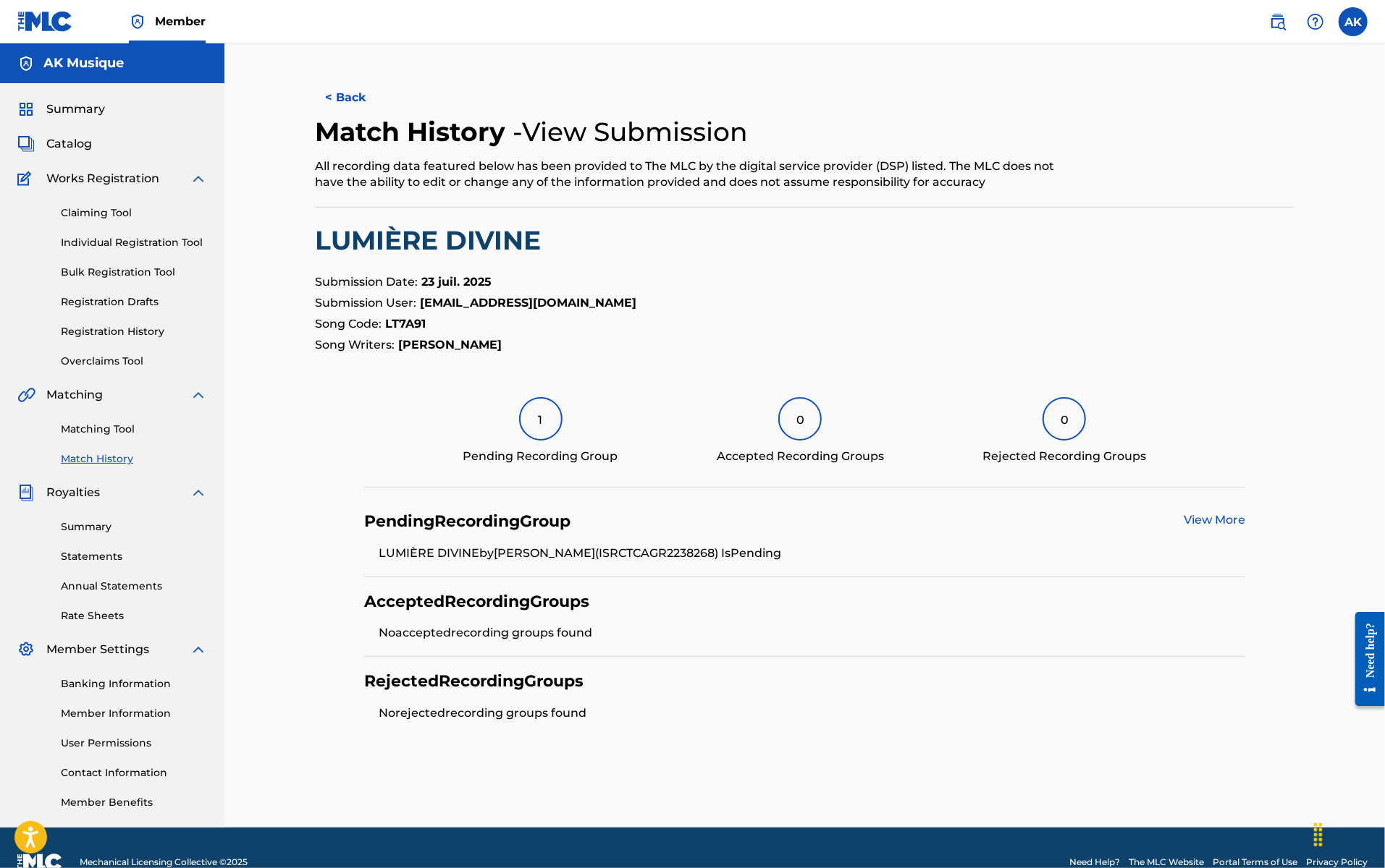
click at [521, 412] on div "1" at bounding box center [540, 418] width 43 height 43
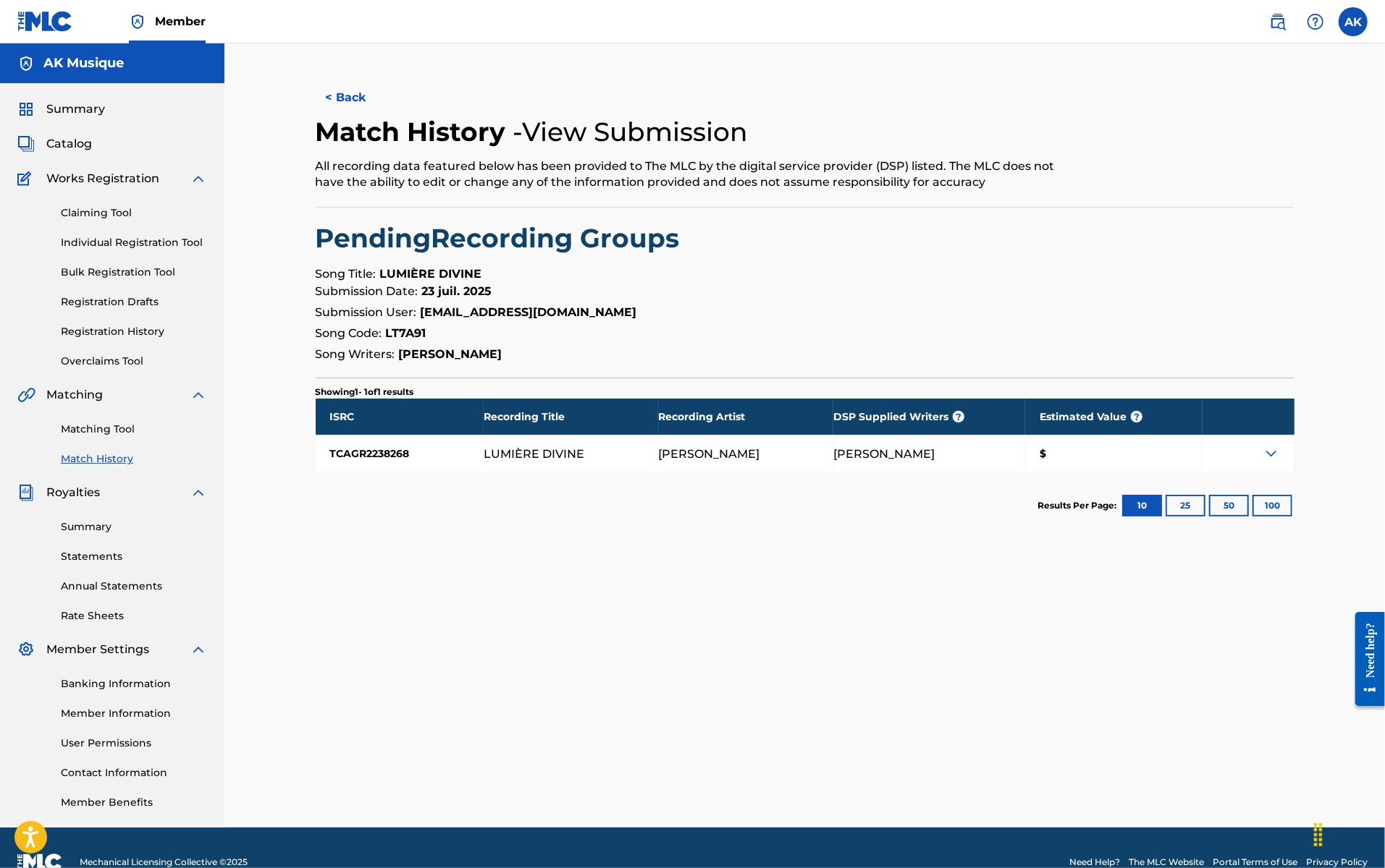
click at [1059, 449] on img at bounding box center [1272, 453] width 18 height 18
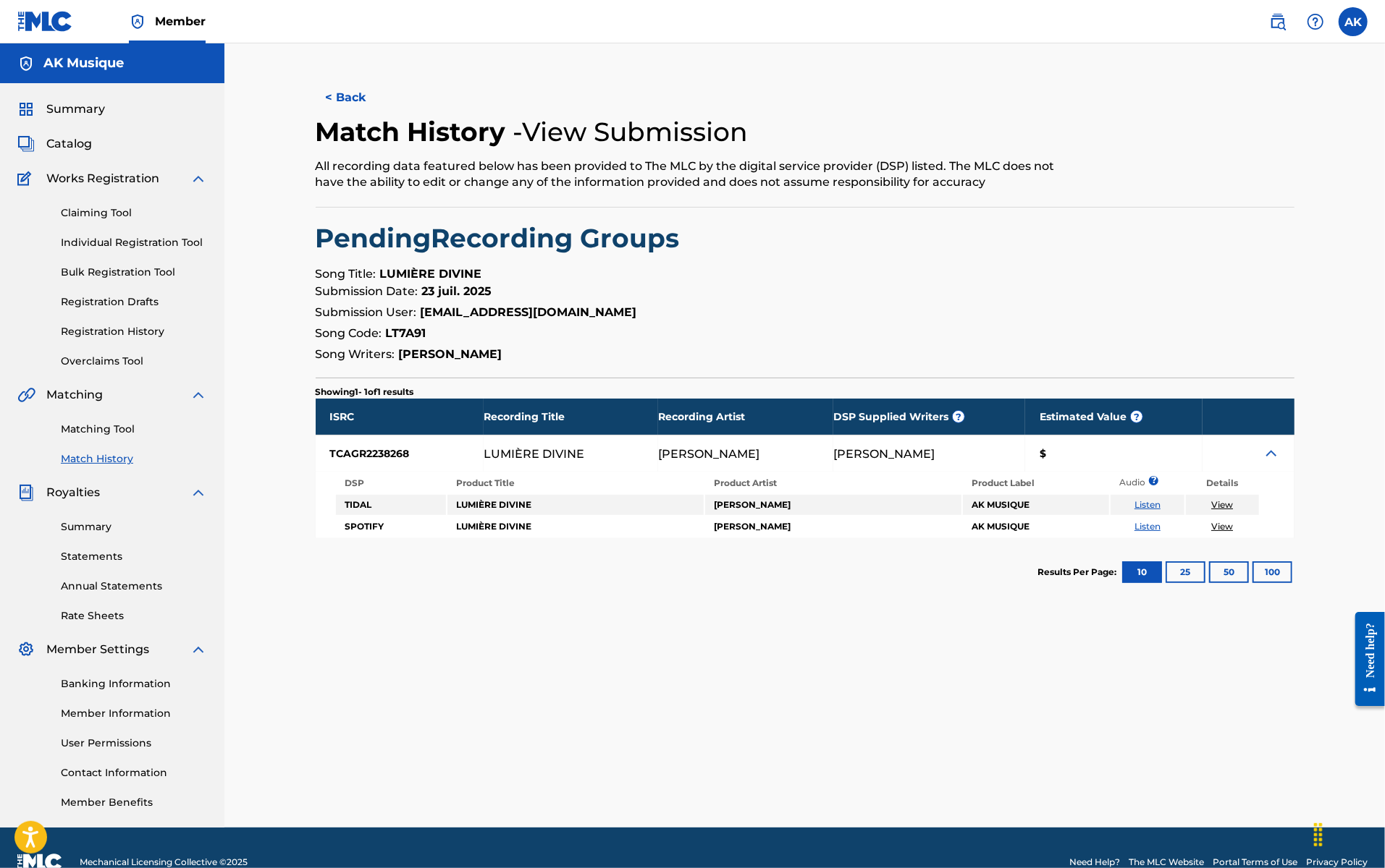
click at [356, 88] on button "< Back" at bounding box center [359, 97] width 87 height 36
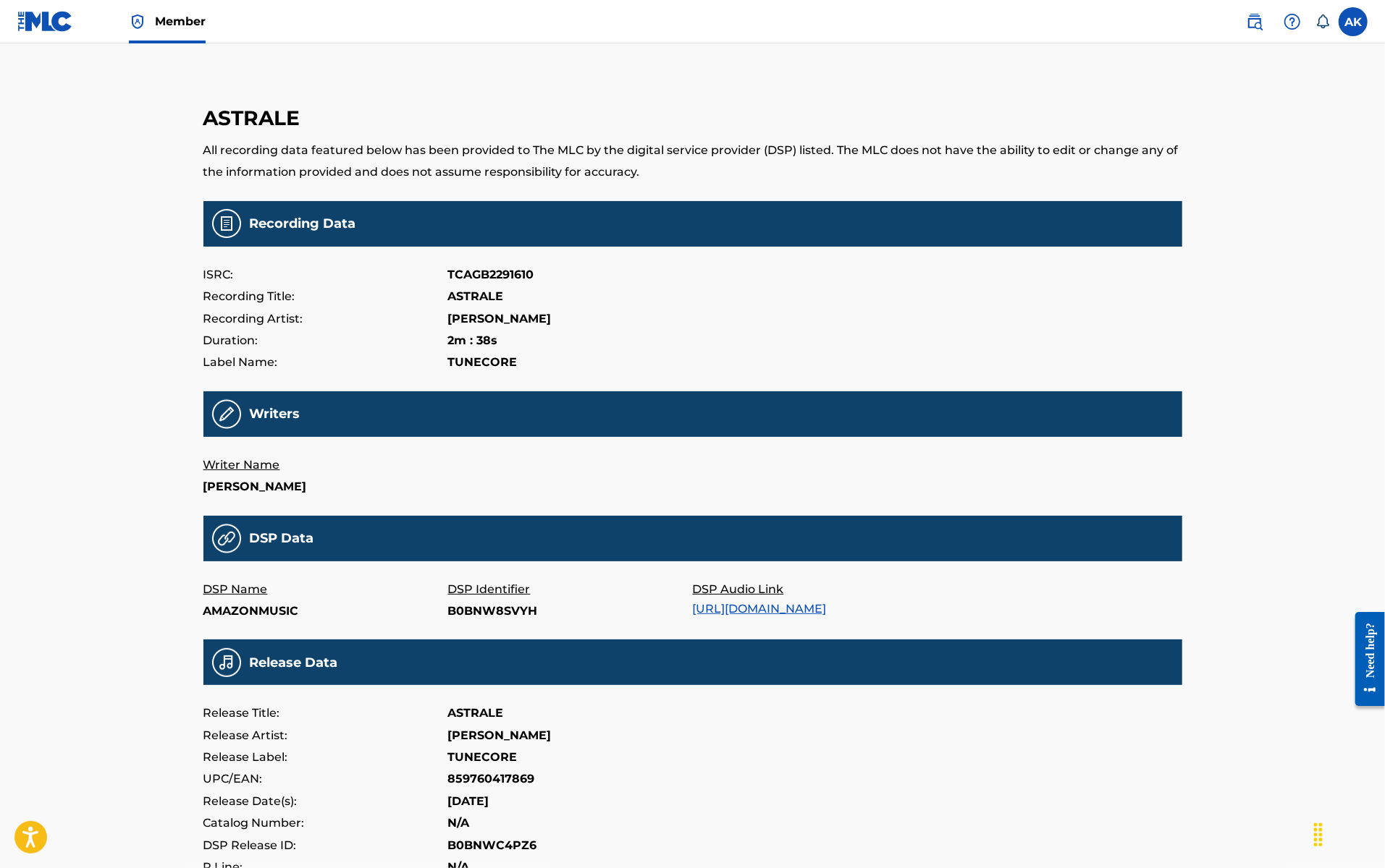
click at [827, 605] on link "[URL][DOMAIN_NAME]" at bounding box center [759, 609] width 134 height 14
